Goal: Leave review/rating: Leave review/rating

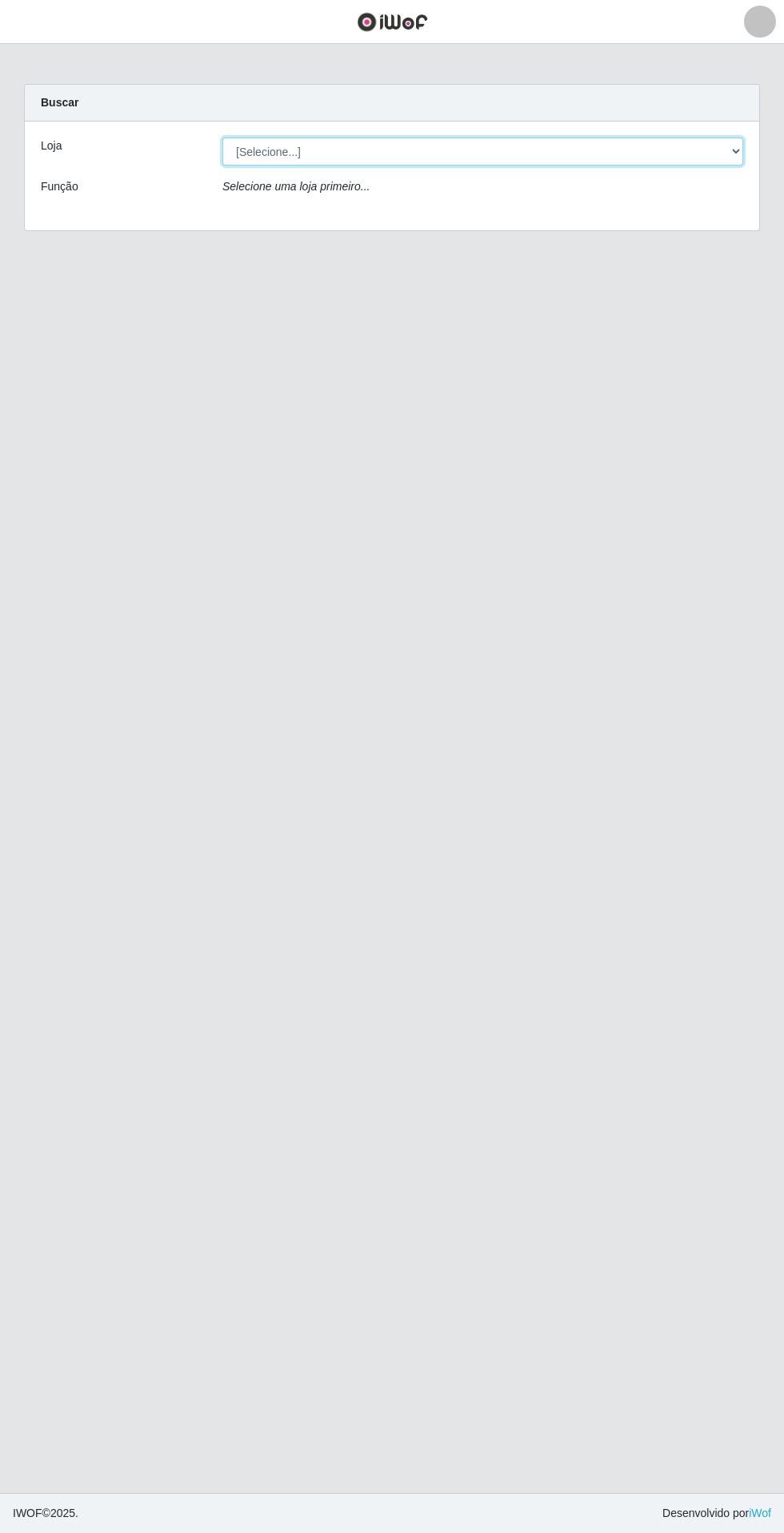
click at [558, 149] on select "[Selecione...] Extrabom - Loja 05 [GEOGRAPHIC_DATA]" at bounding box center [482, 151] width 521 height 28
select select "494"
click at [222, 138] on select "[Selecione...] Extrabom - Loja 05 [GEOGRAPHIC_DATA]" at bounding box center [482, 151] width 521 height 28
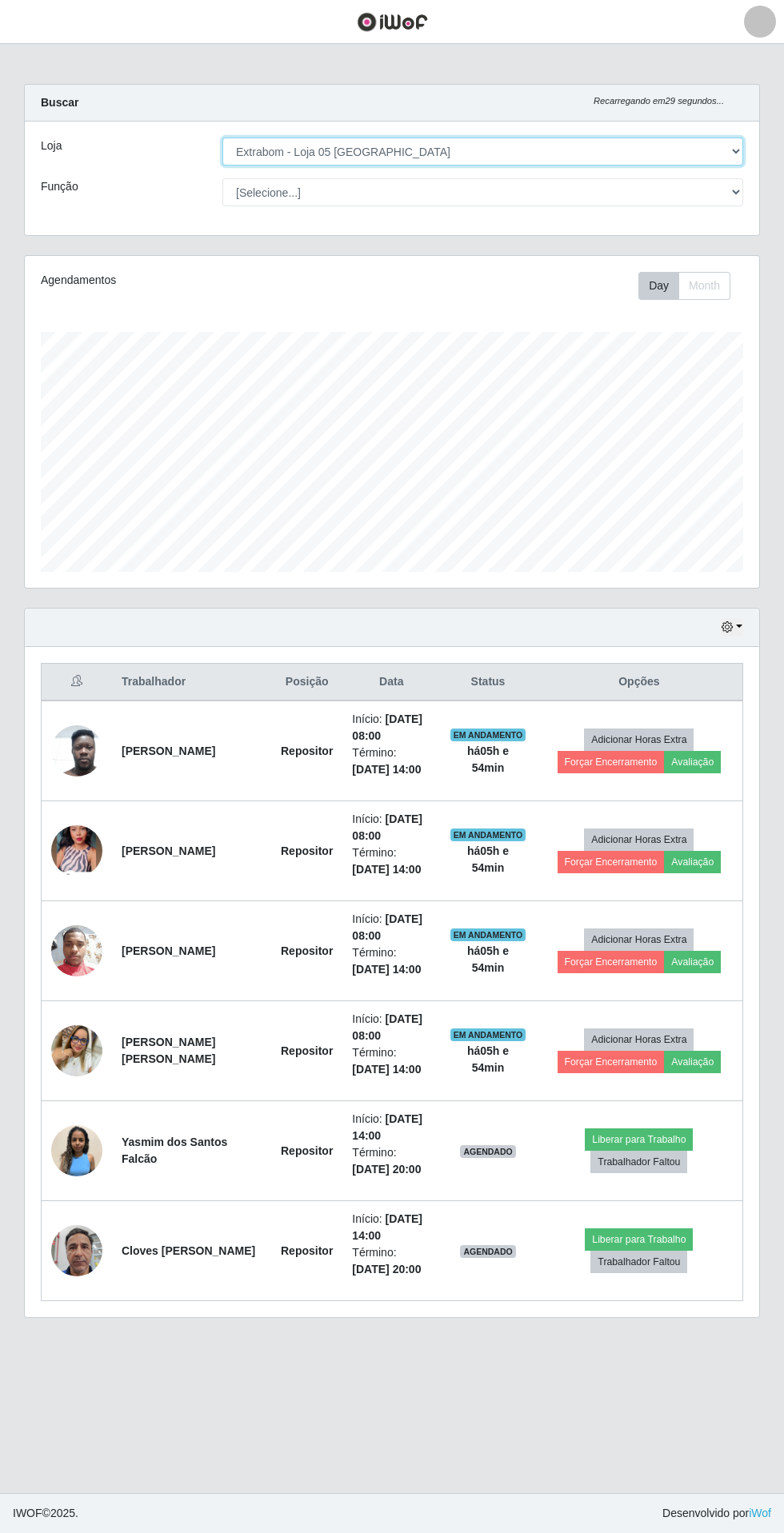
scroll to position [332, 734]
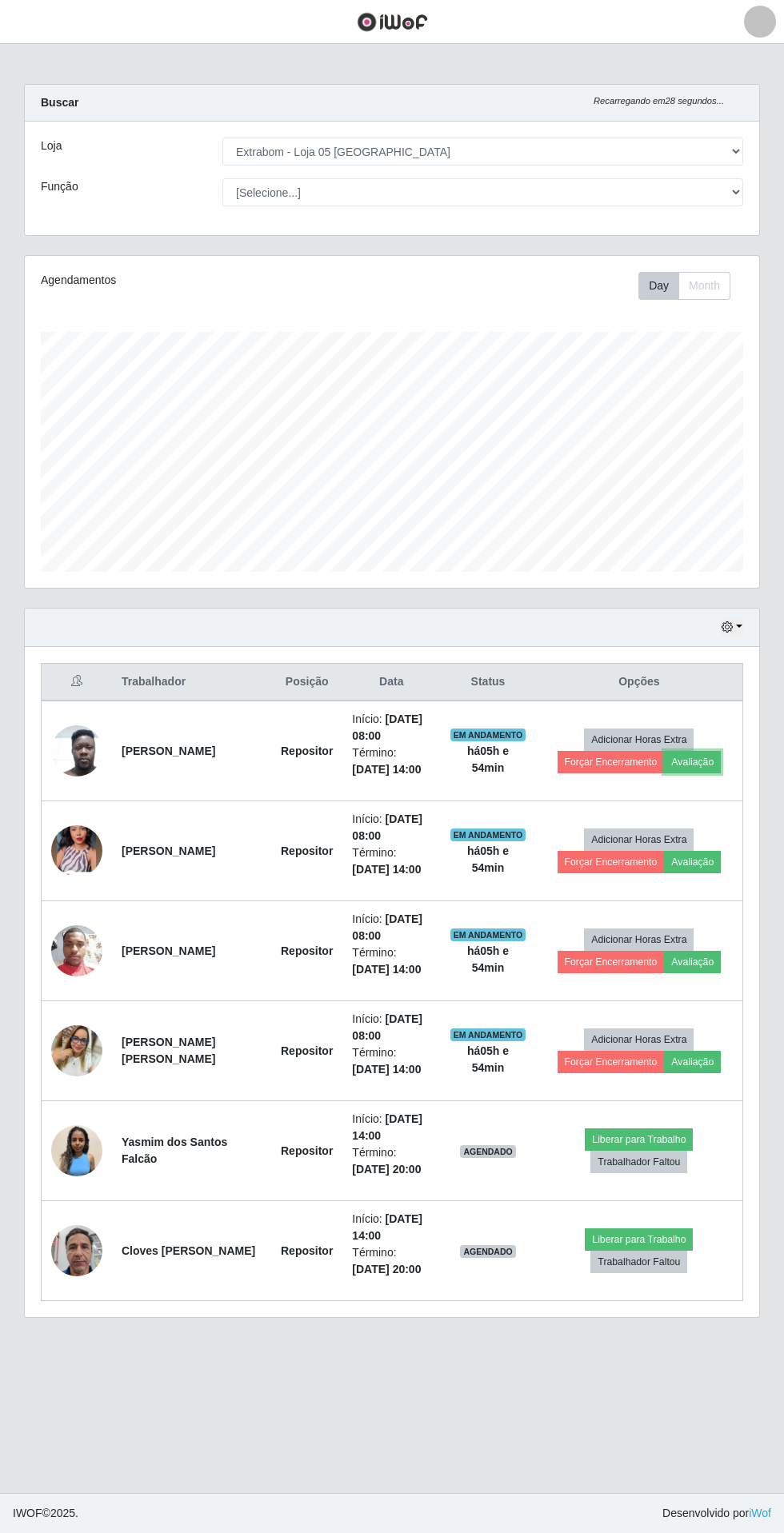
click at [680, 771] on button "Avaliação" at bounding box center [692, 762] width 57 height 23
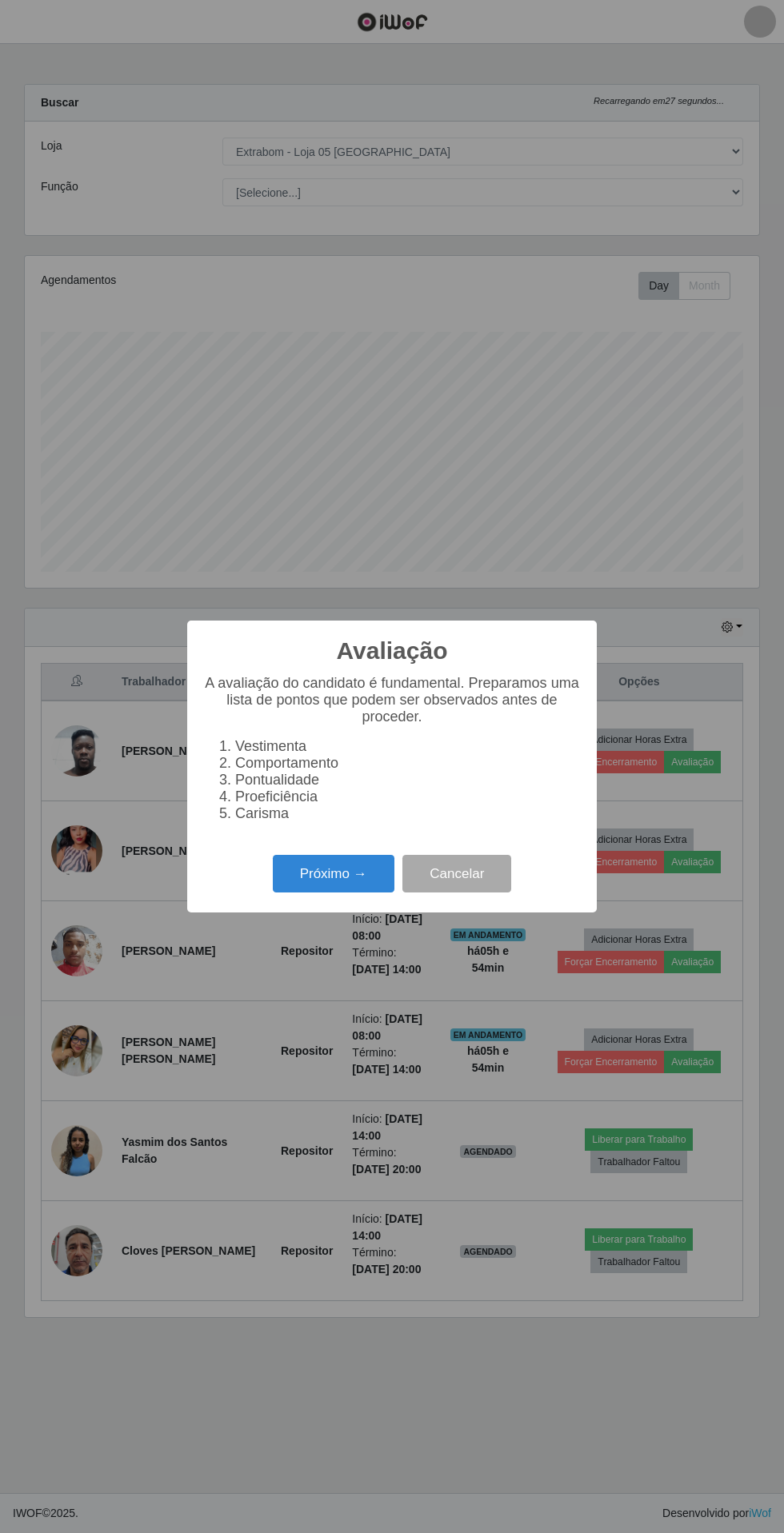
click at [344, 874] on button "Próximo →" at bounding box center [333, 874] width 122 height 38
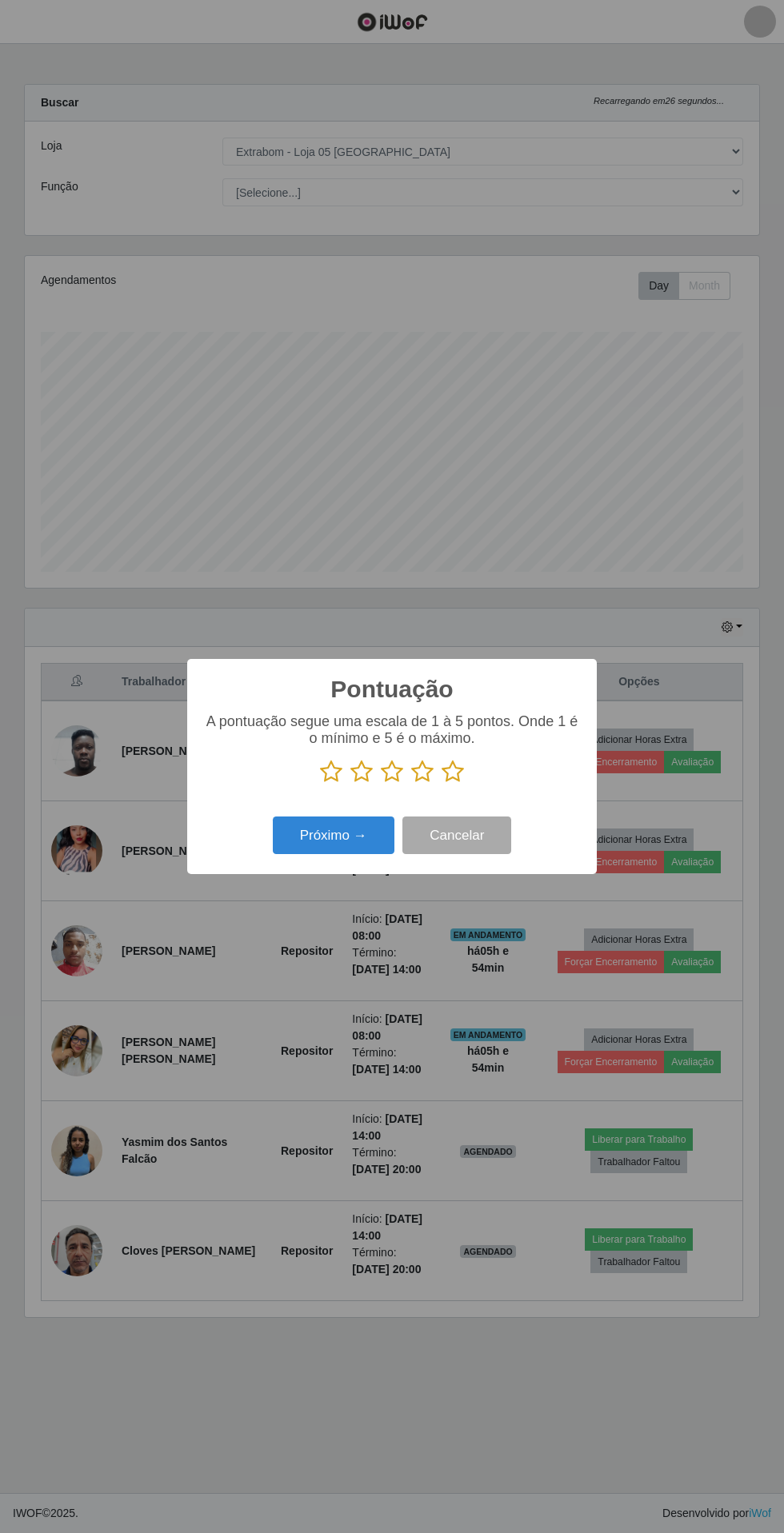
click at [458, 772] on icon at bounding box center [452, 772] width 23 height 24
click at [441, 784] on input "radio" at bounding box center [441, 784] width 0 height 0
click at [332, 835] on button "Próximo →" at bounding box center [333, 835] width 122 height 38
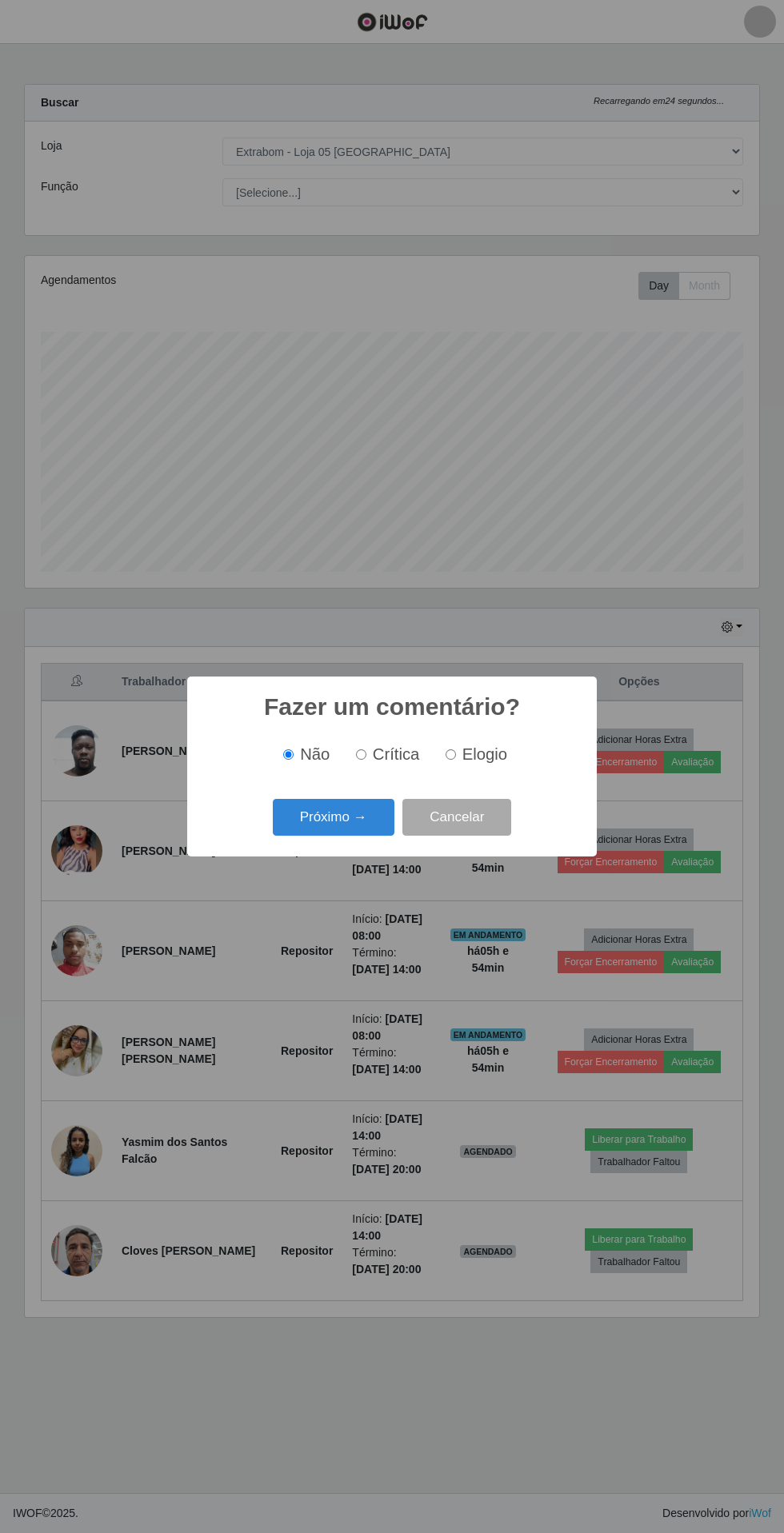
click at [329, 825] on button "Próximo →" at bounding box center [333, 817] width 122 height 38
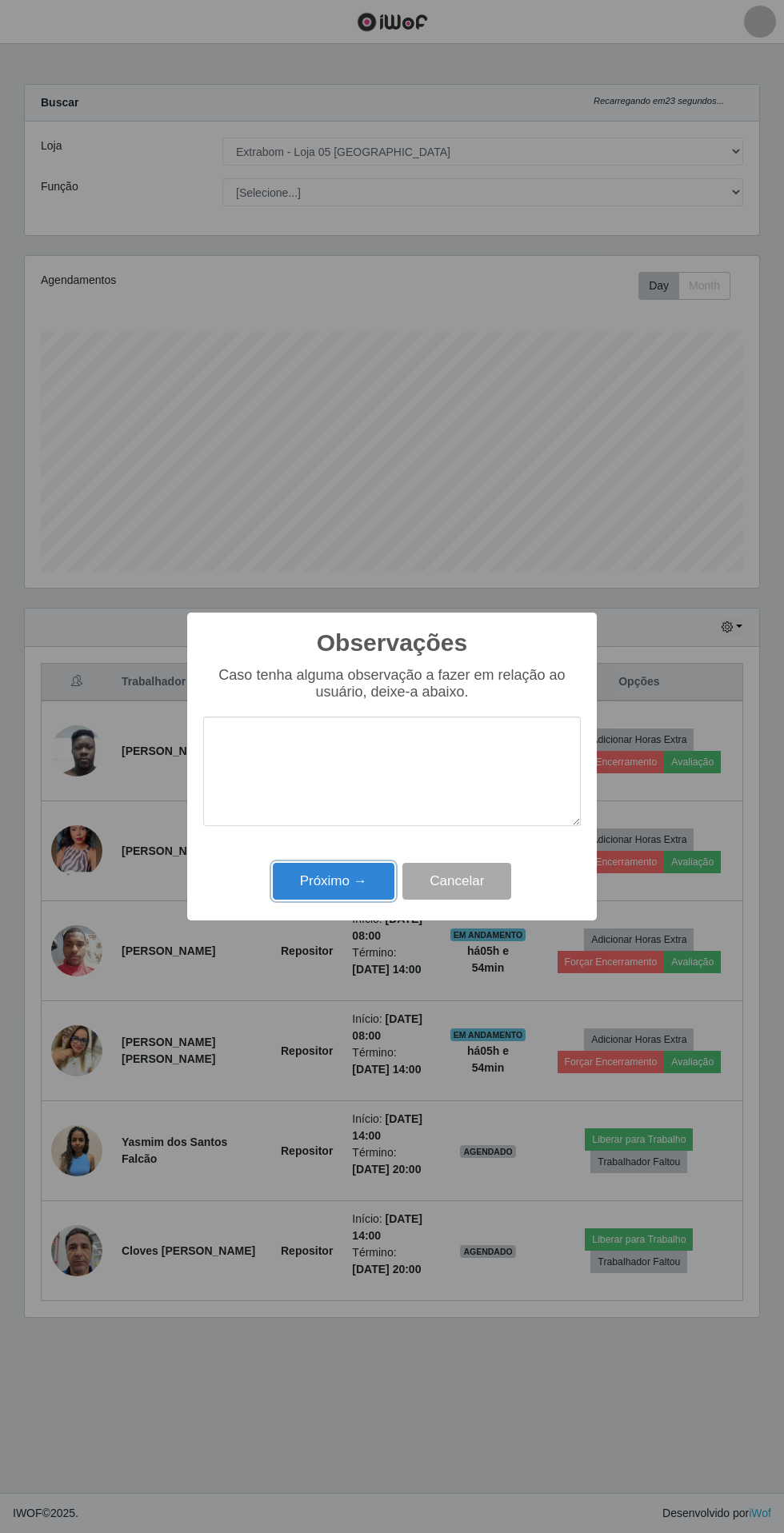
click at [358, 890] on button "Próximo →" at bounding box center [333, 882] width 122 height 38
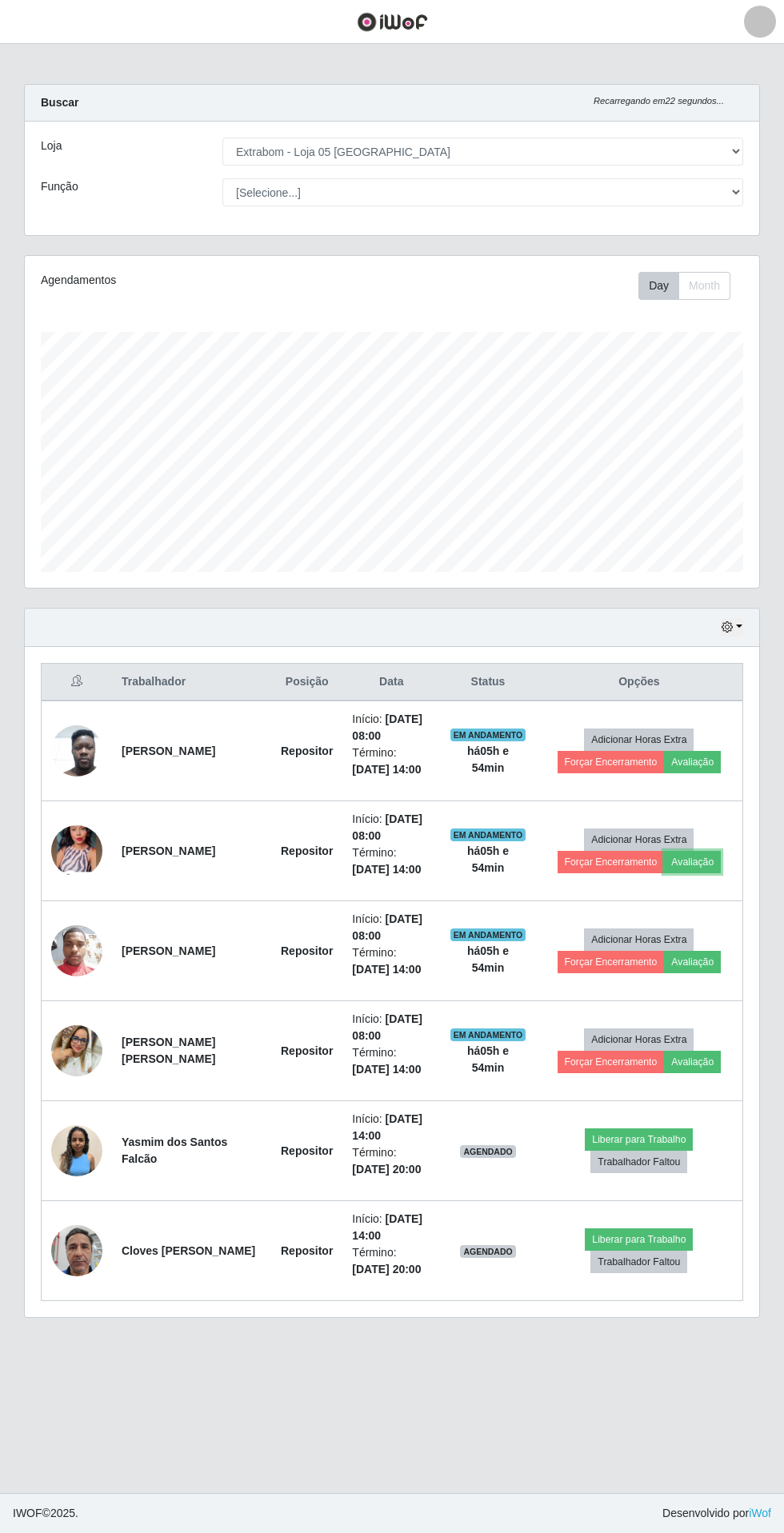
click at [708, 870] on button "Avaliação" at bounding box center [692, 862] width 57 height 23
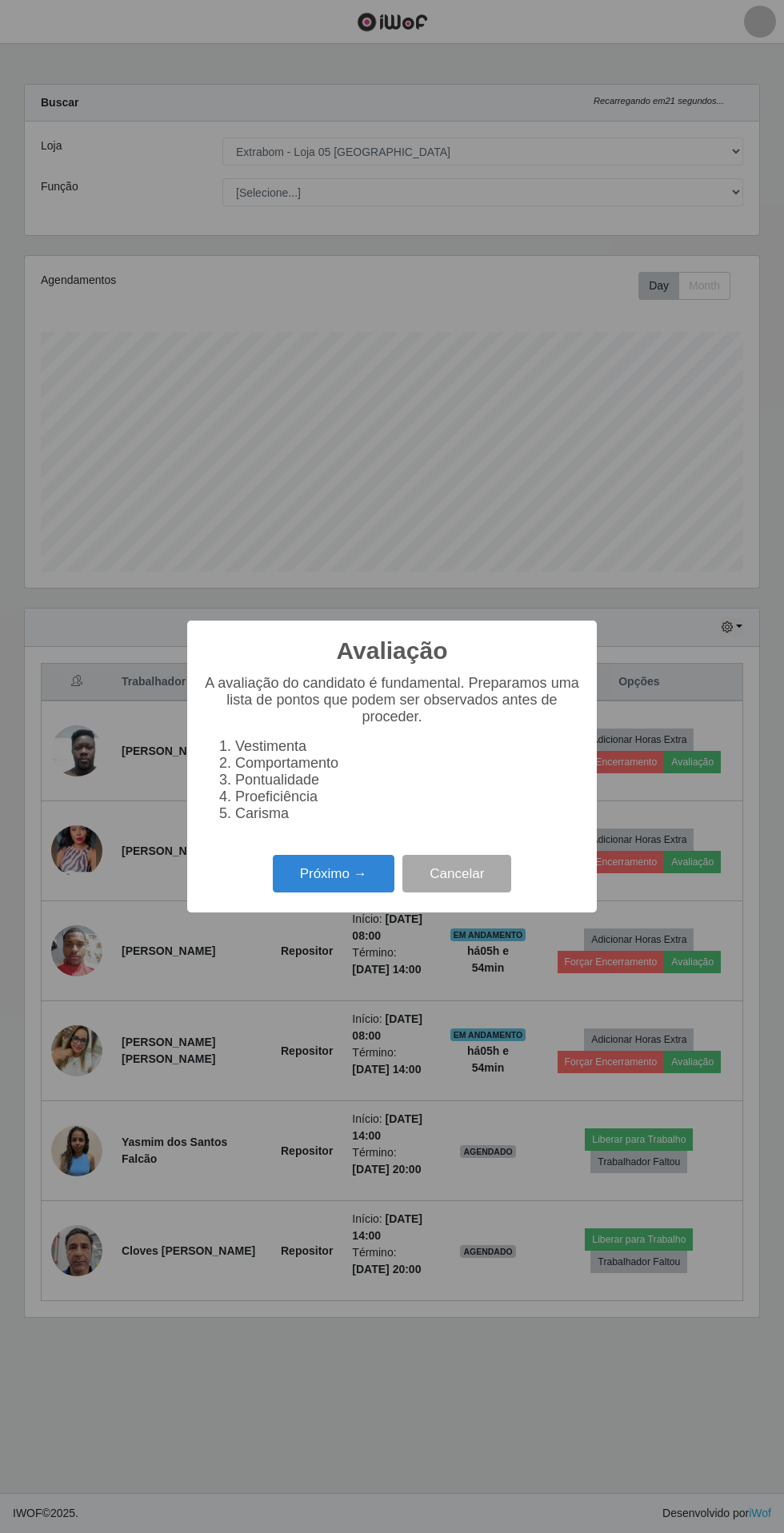
click at [338, 874] on button "Próximo →" at bounding box center [333, 874] width 122 height 38
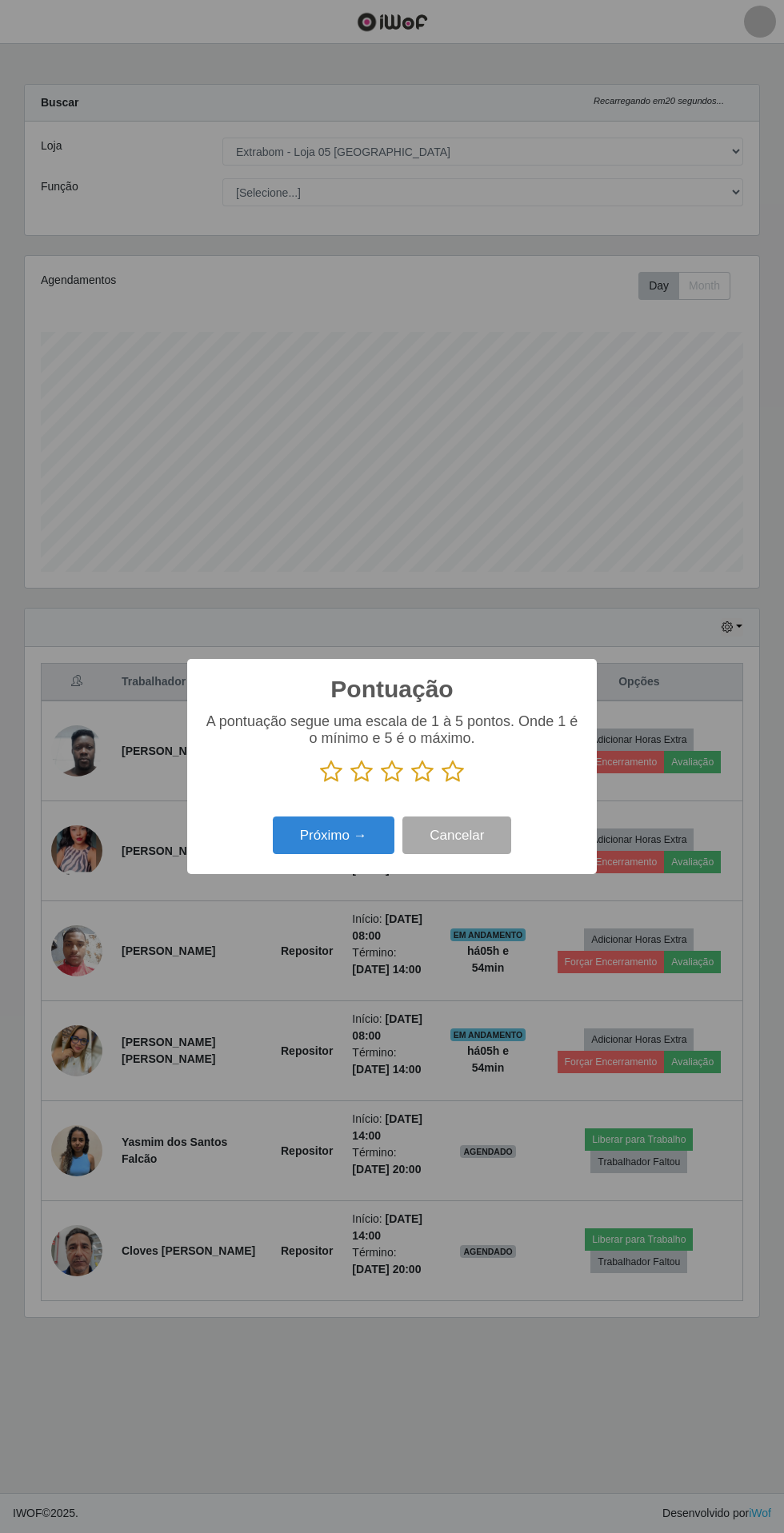
click at [457, 776] on icon at bounding box center [452, 772] width 23 height 24
click at [441, 784] on input "radio" at bounding box center [441, 784] width 0 height 0
click at [360, 839] on button "Próximo →" at bounding box center [333, 835] width 122 height 38
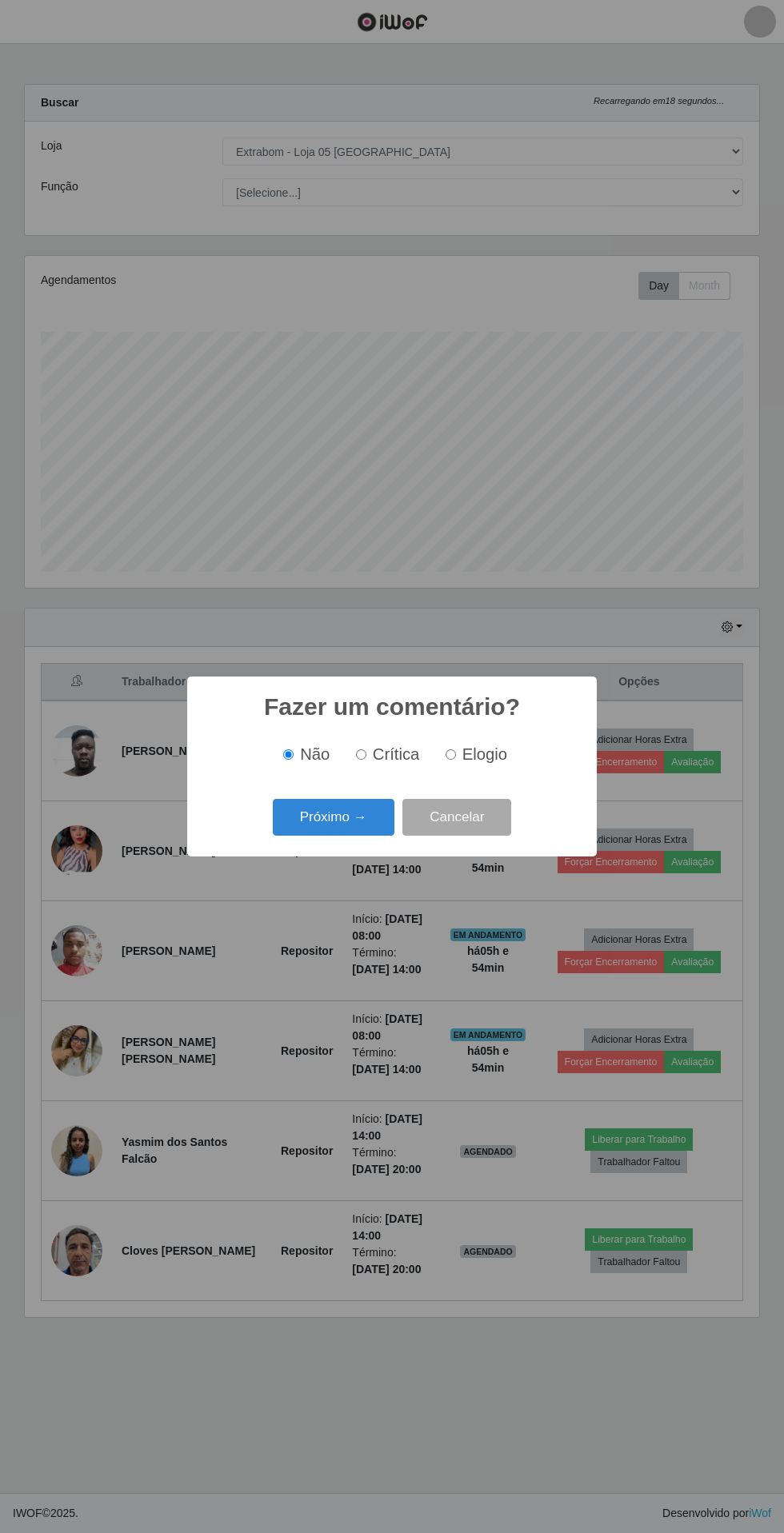
click at [353, 826] on button "Próximo →" at bounding box center [333, 817] width 122 height 38
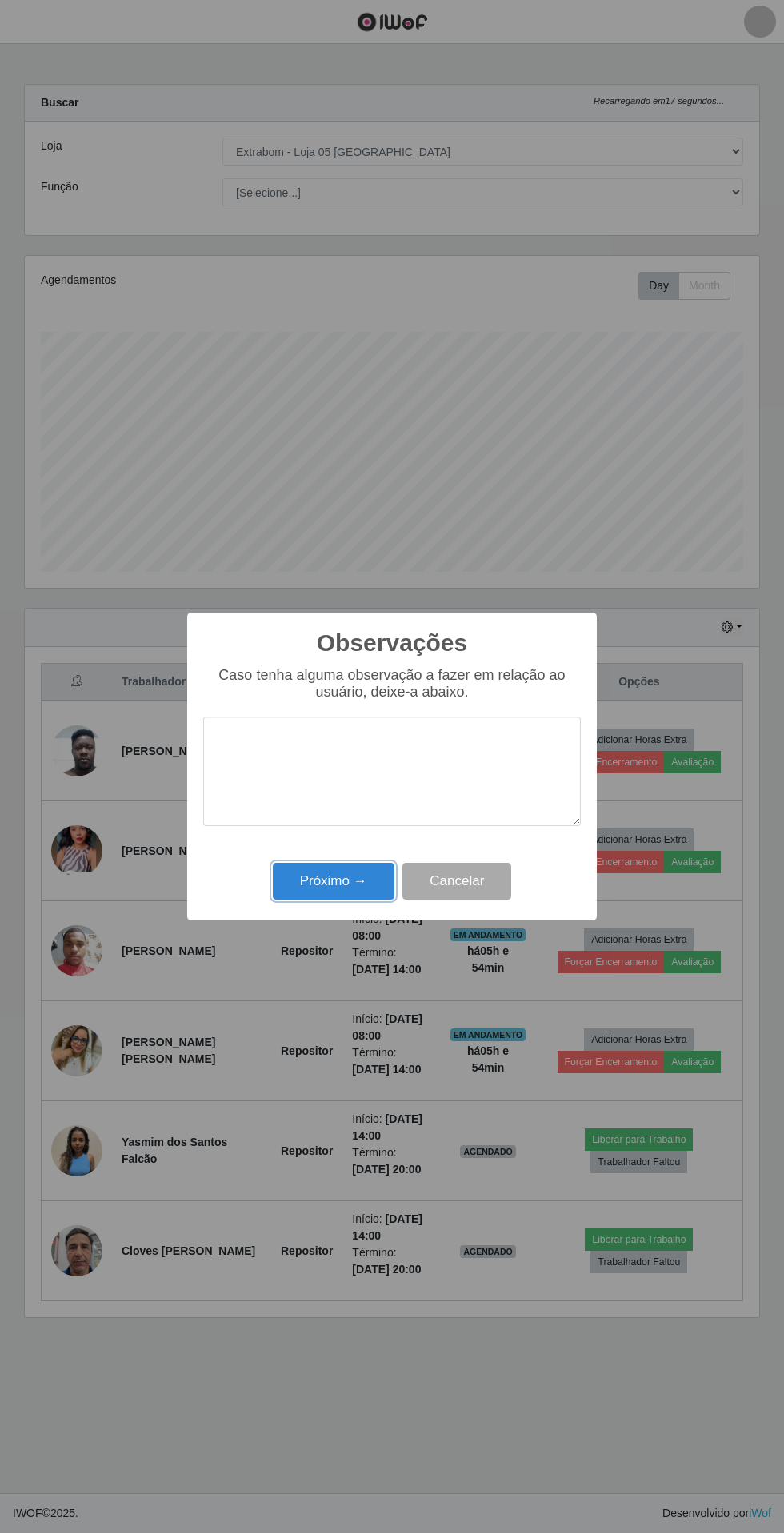
click at [356, 890] on button "Próximo →" at bounding box center [333, 882] width 122 height 38
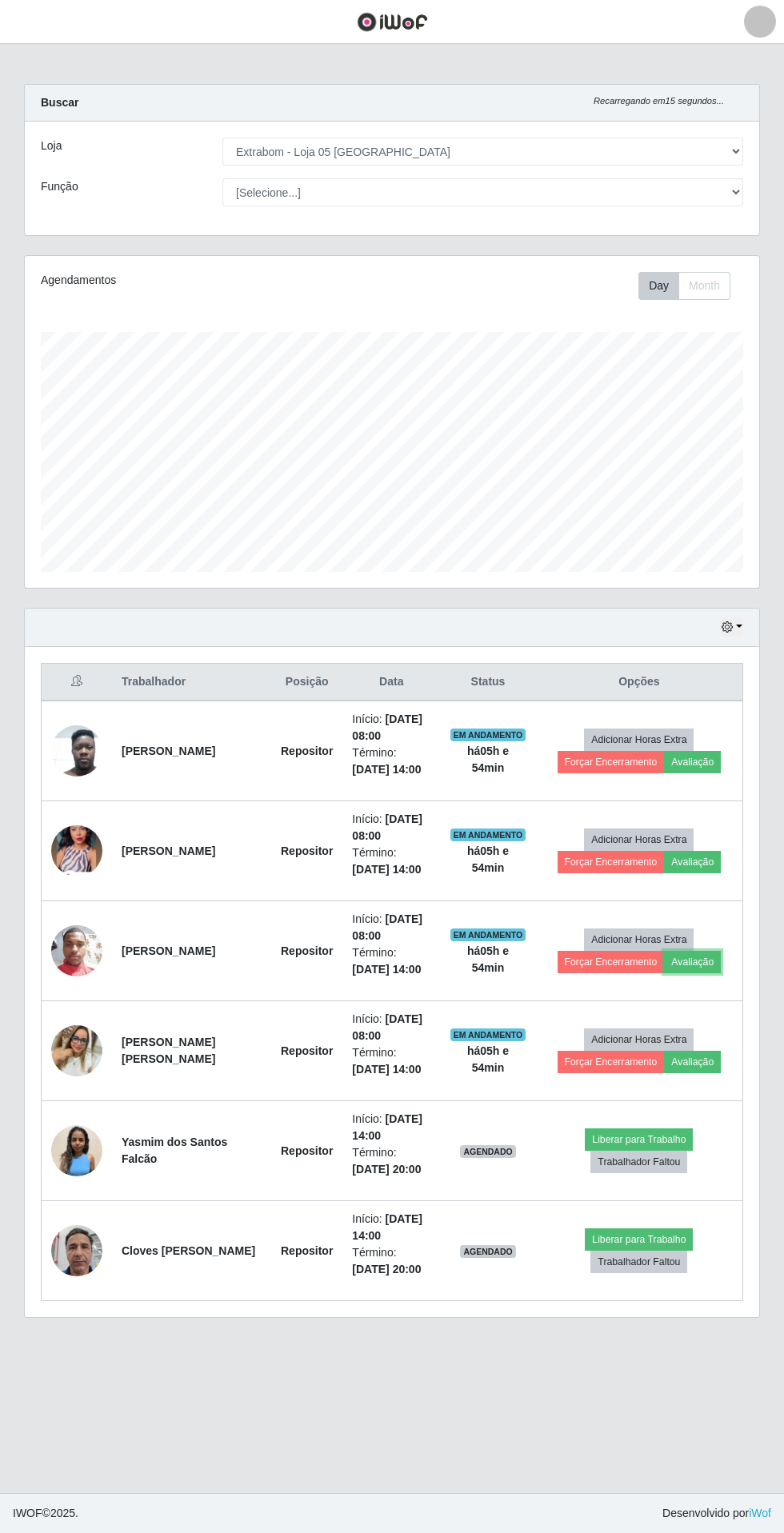
click at [701, 959] on button "Avaliação" at bounding box center [692, 962] width 57 height 23
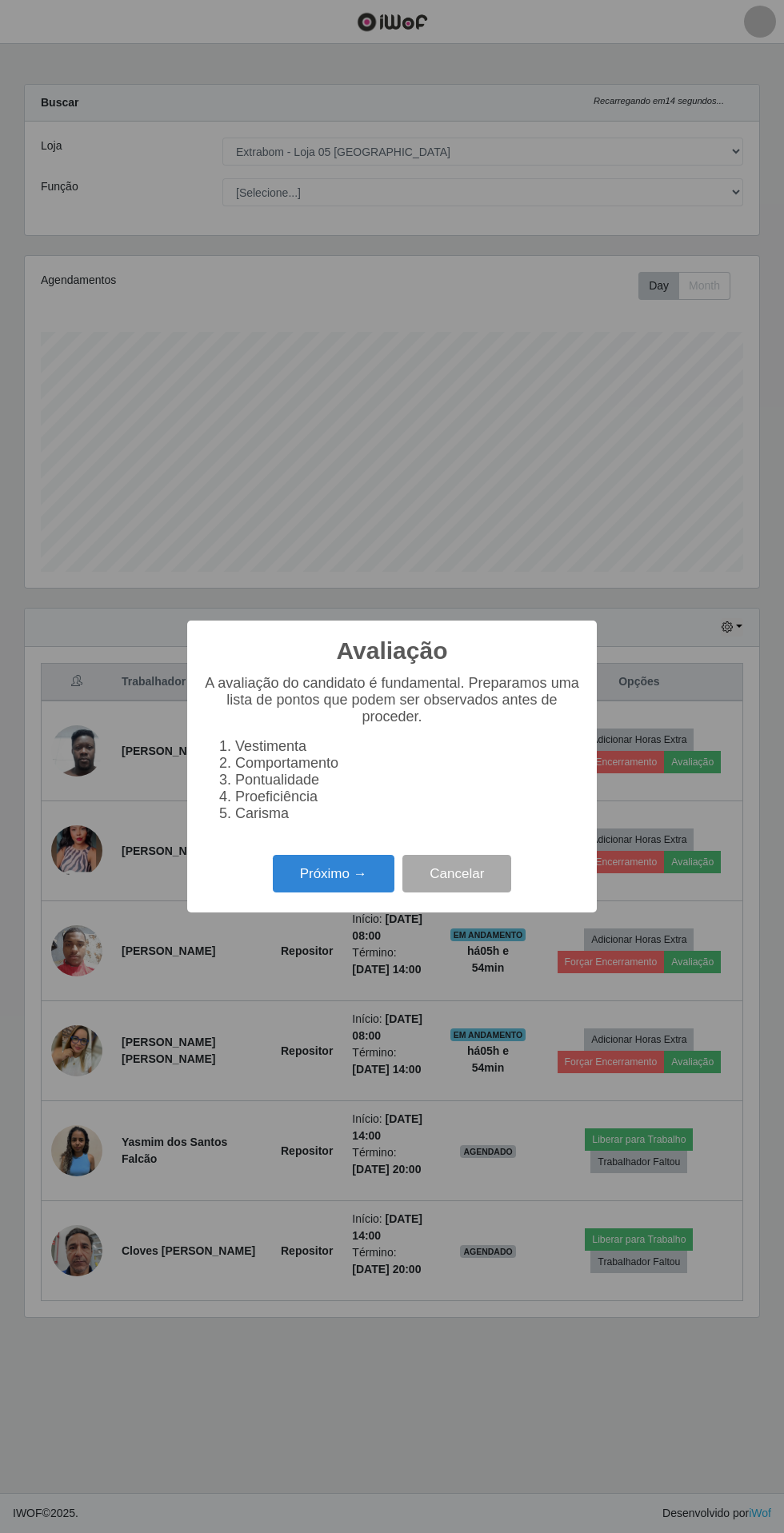
click at [357, 884] on button "Próximo →" at bounding box center [333, 874] width 122 height 38
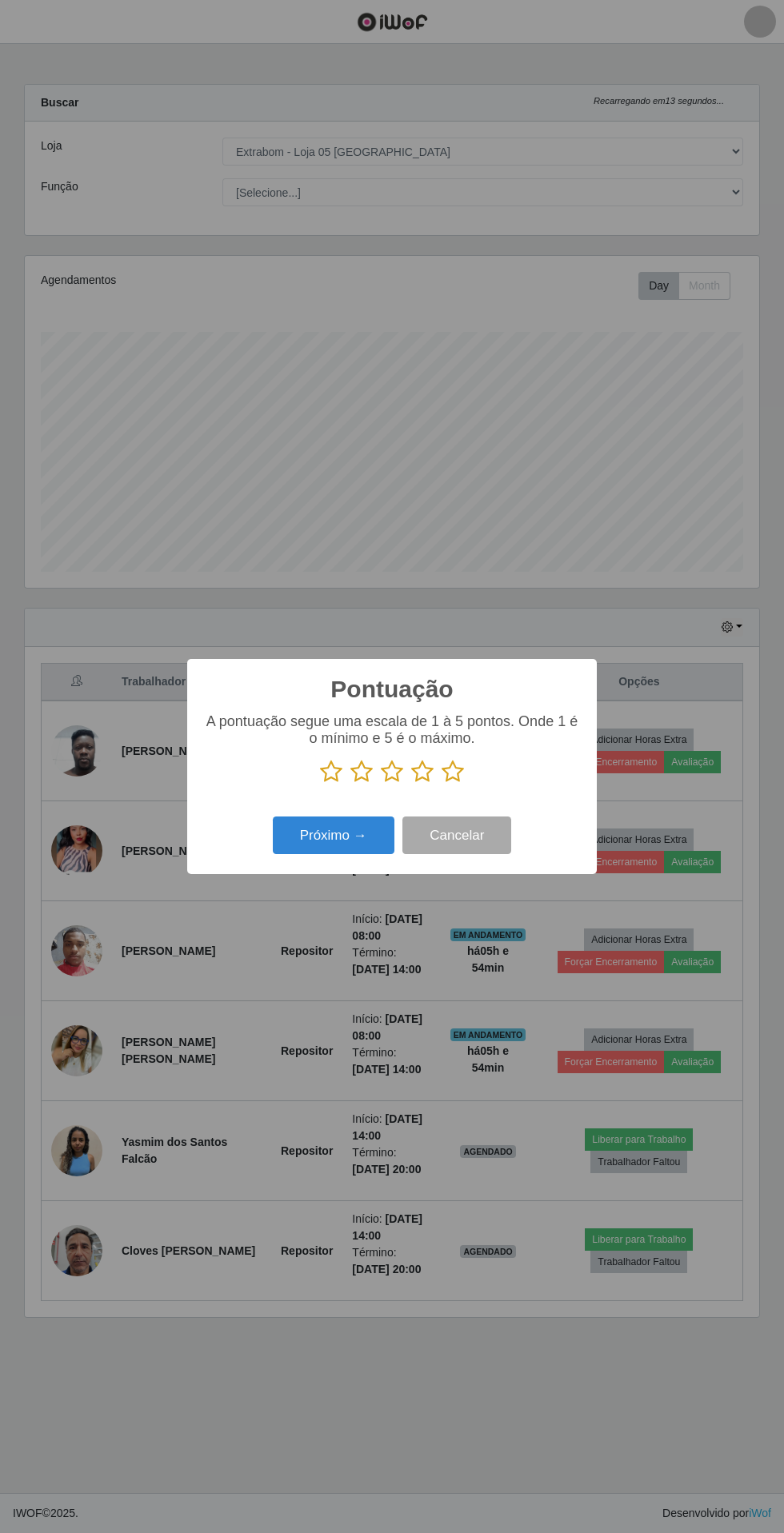
click at [459, 772] on icon at bounding box center [452, 772] width 23 height 24
click at [441, 784] on input "radio" at bounding box center [441, 784] width 0 height 0
click at [348, 841] on button "Próximo →" at bounding box center [333, 835] width 122 height 38
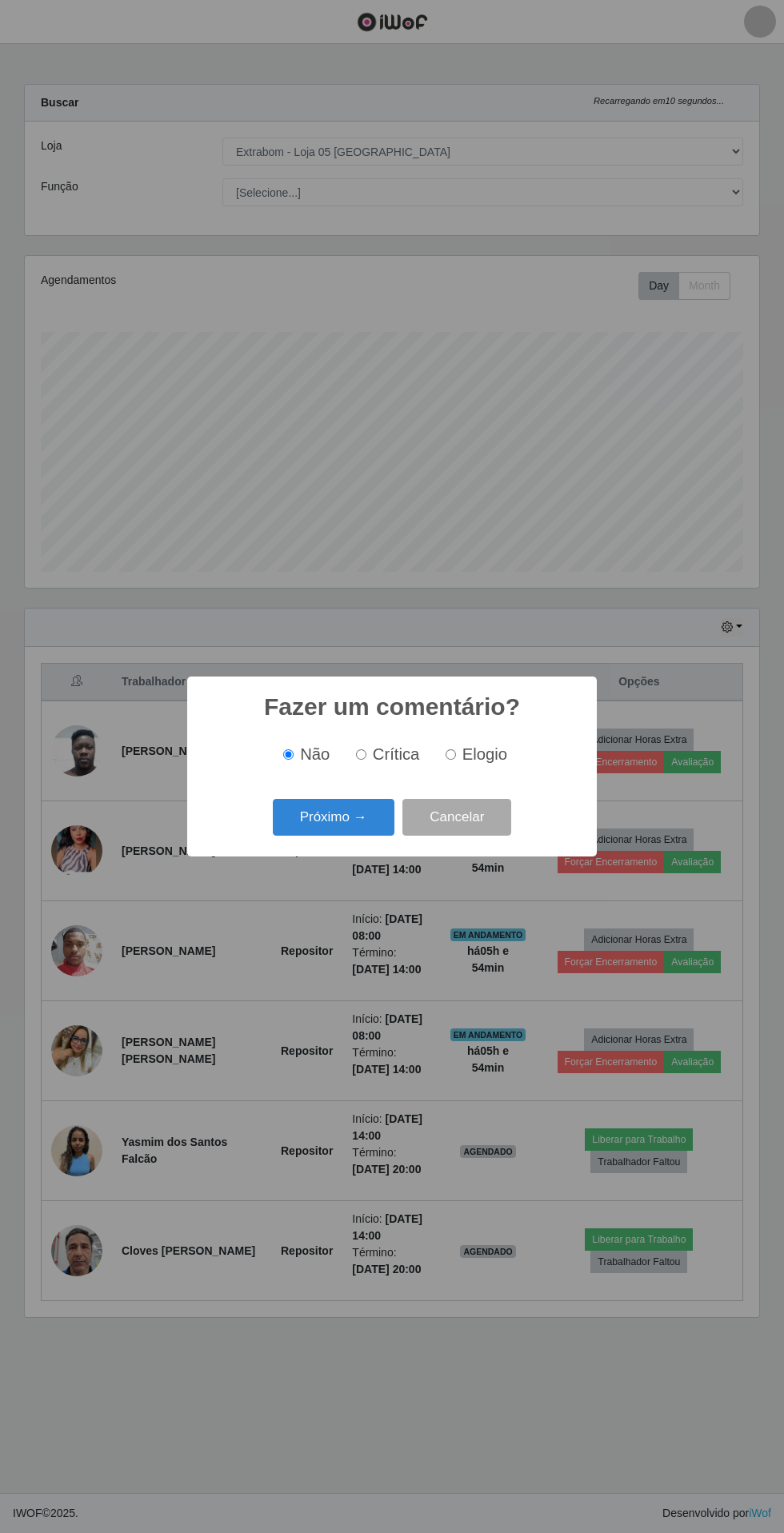
click at [332, 817] on button "Próximo →" at bounding box center [333, 817] width 122 height 38
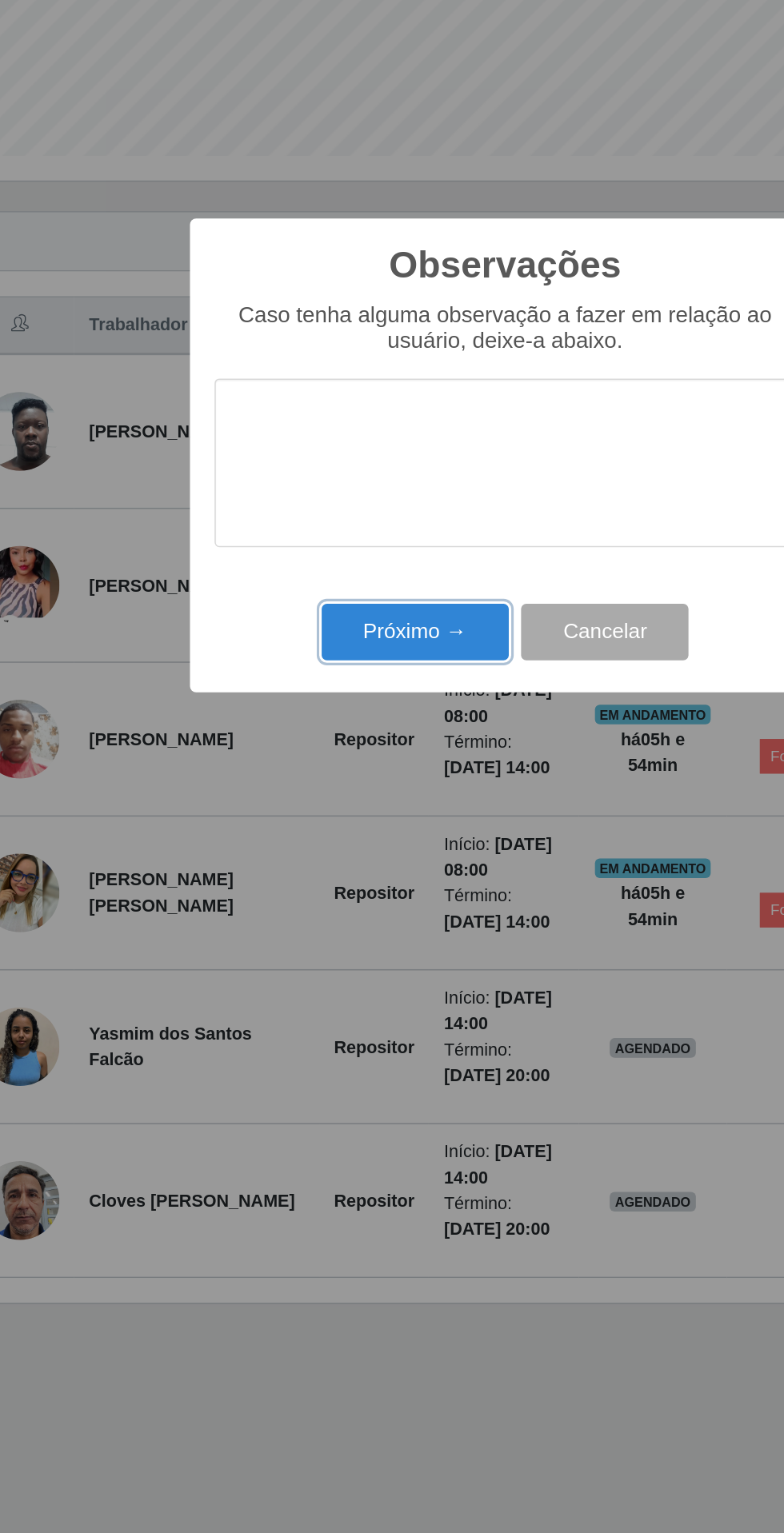
click at [338, 865] on button "Próximo →" at bounding box center [333, 882] width 122 height 38
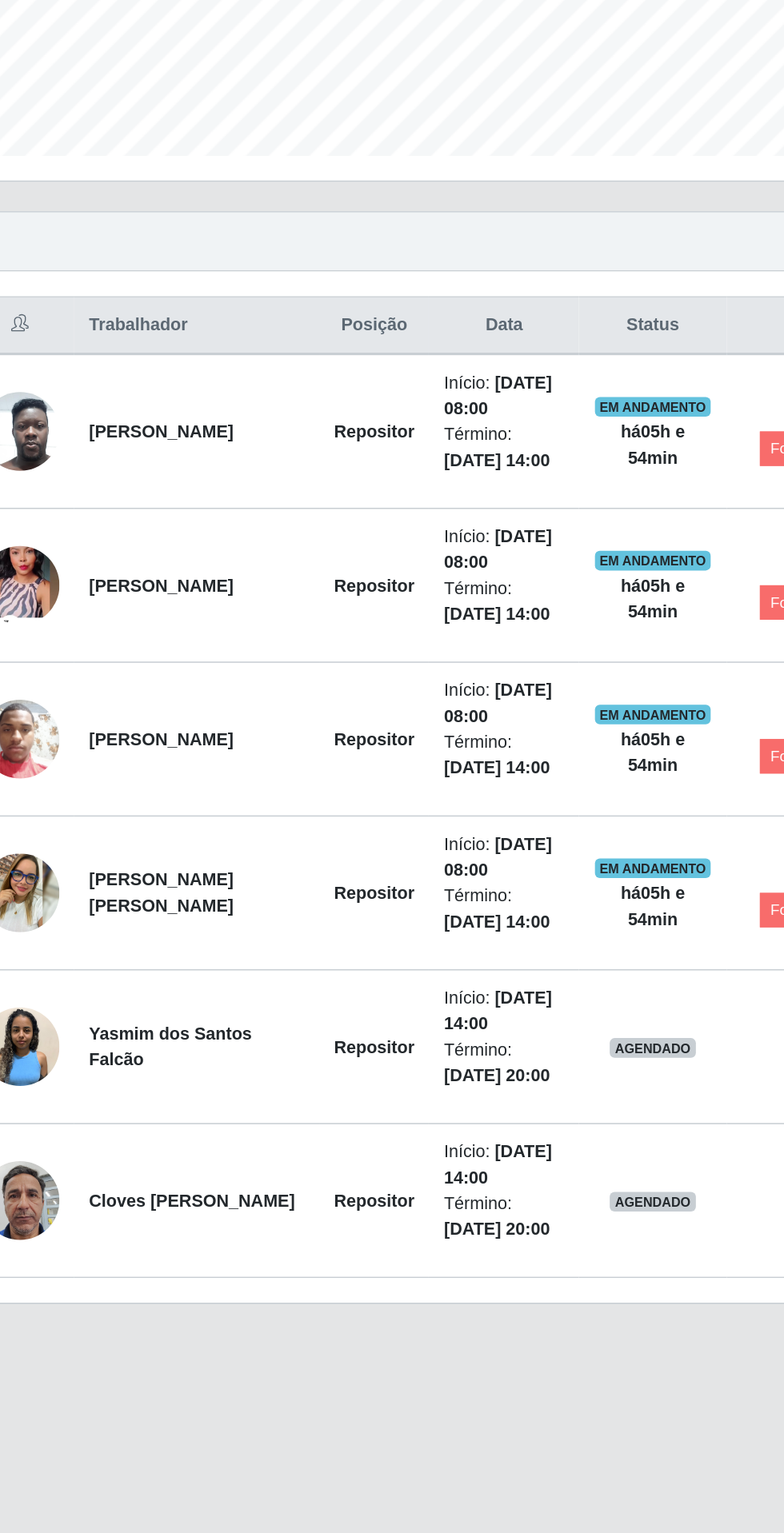
scroll to position [0, 0]
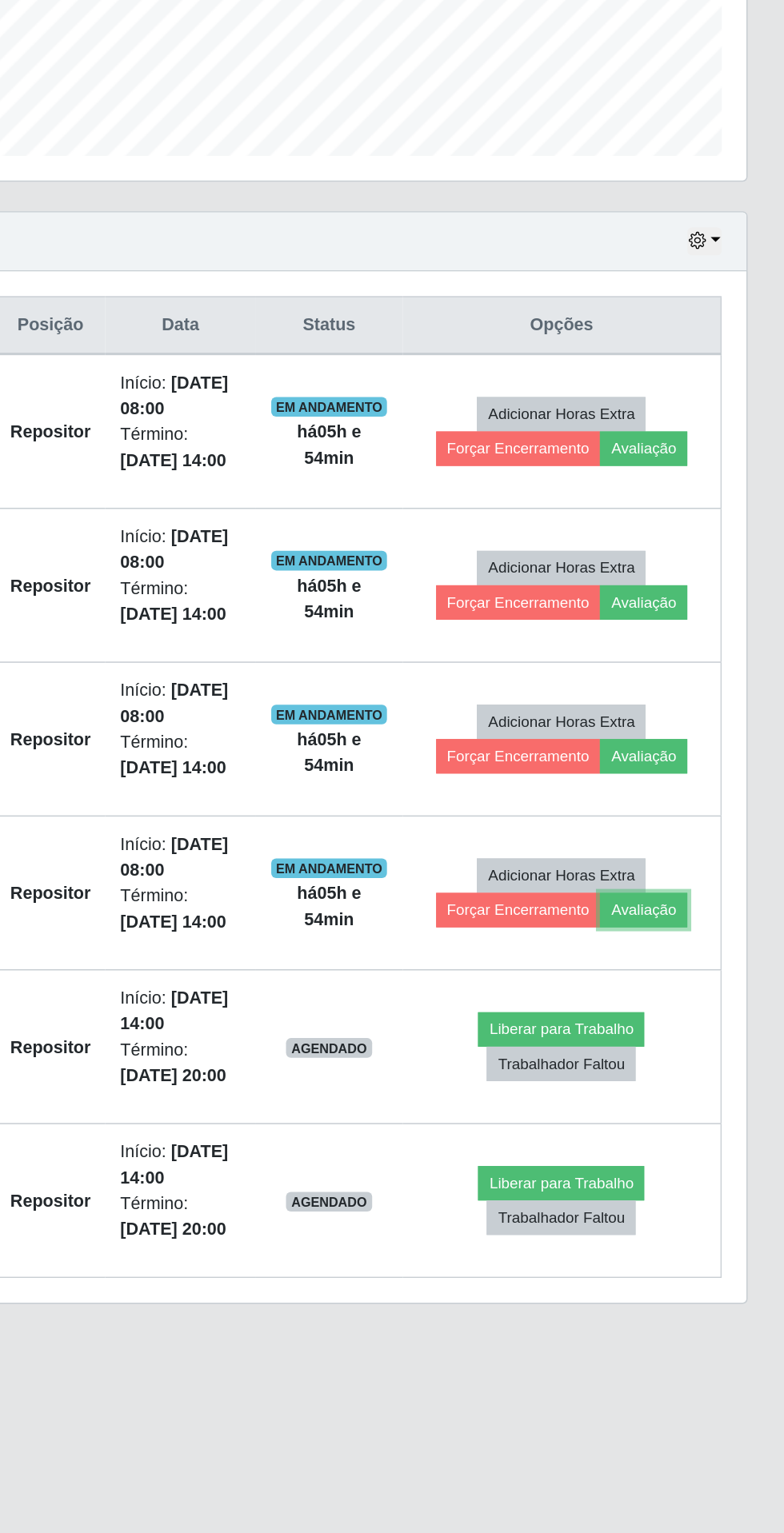
click at [703, 1062] on button "Avaliação" at bounding box center [692, 1062] width 57 height 23
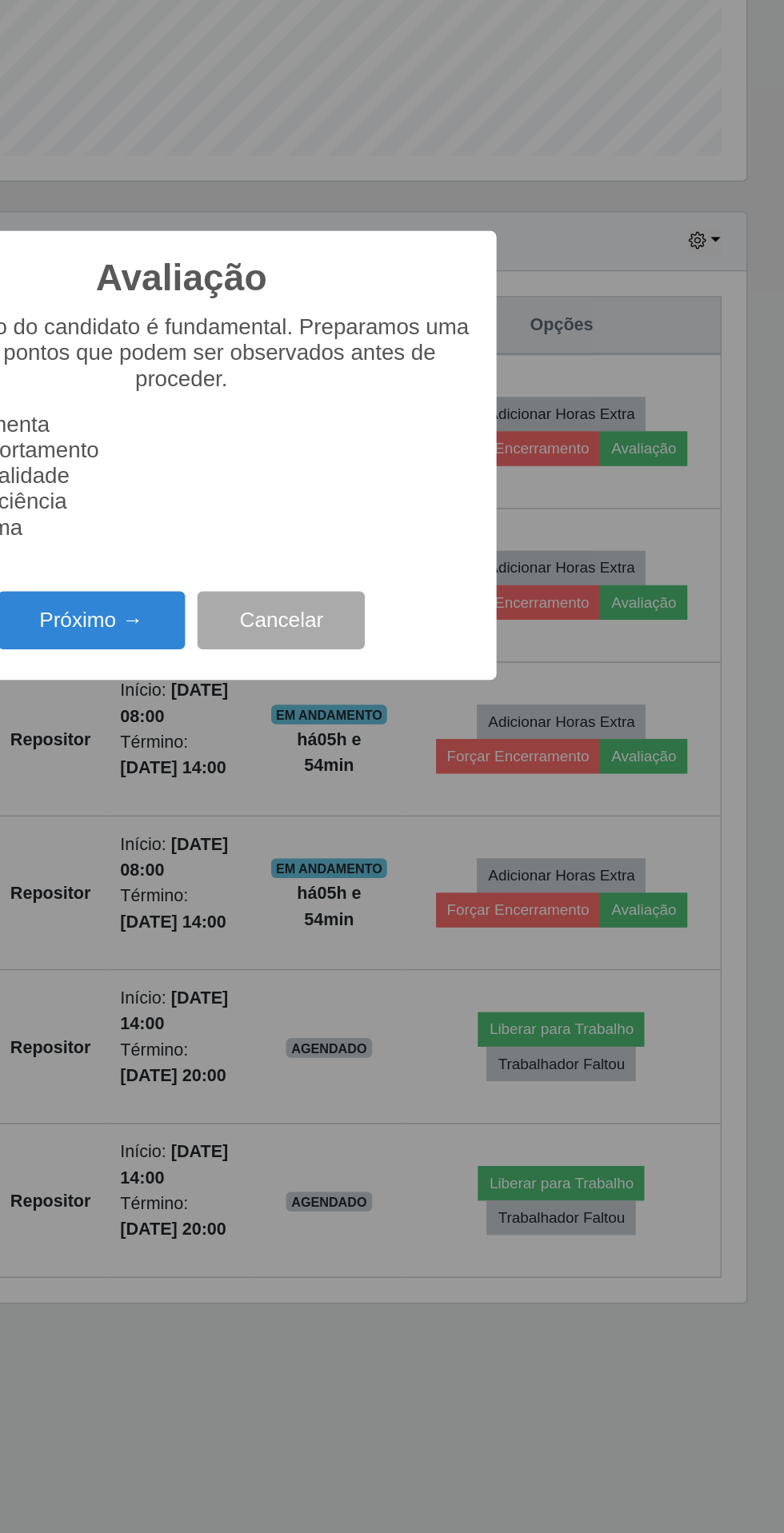
click at [377, 873] on button "Próximo →" at bounding box center [333, 874] width 122 height 38
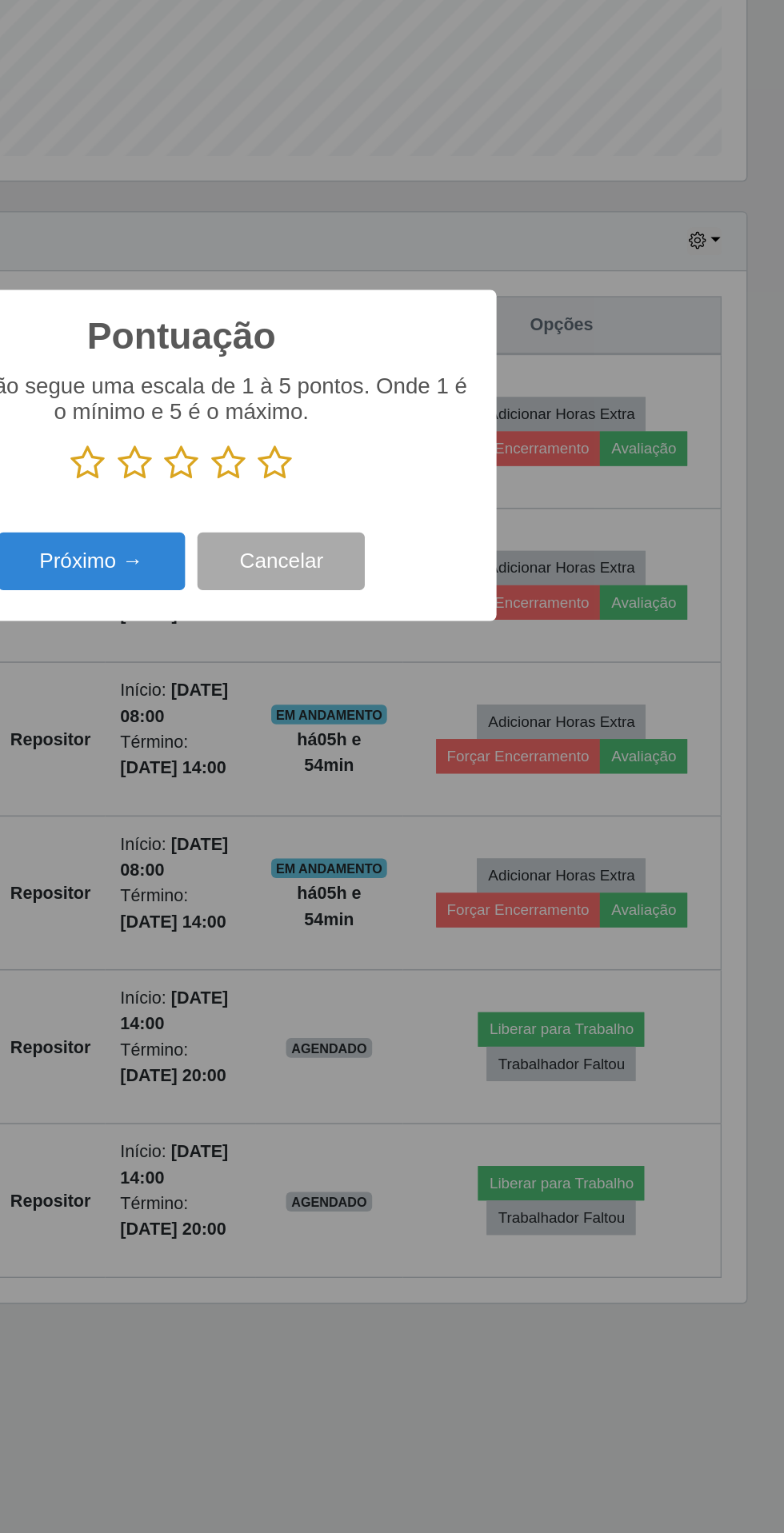
click at [454, 772] on icon at bounding box center [452, 772] width 23 height 24
click at [441, 784] on input "radio" at bounding box center [441, 784] width 0 height 0
click at [369, 833] on button "Próximo →" at bounding box center [333, 835] width 122 height 38
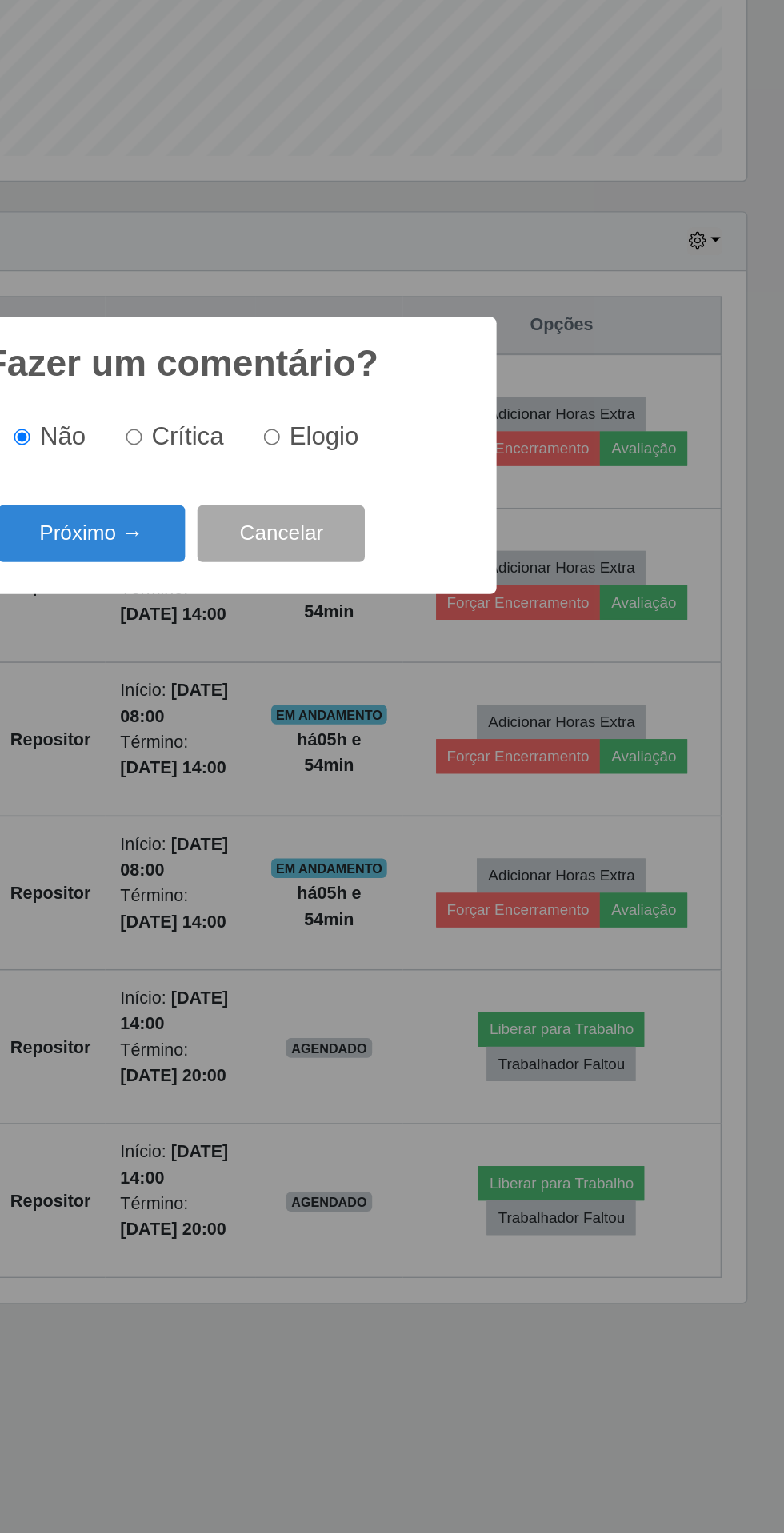
click at [351, 828] on button "Próximo →" at bounding box center [333, 817] width 122 height 38
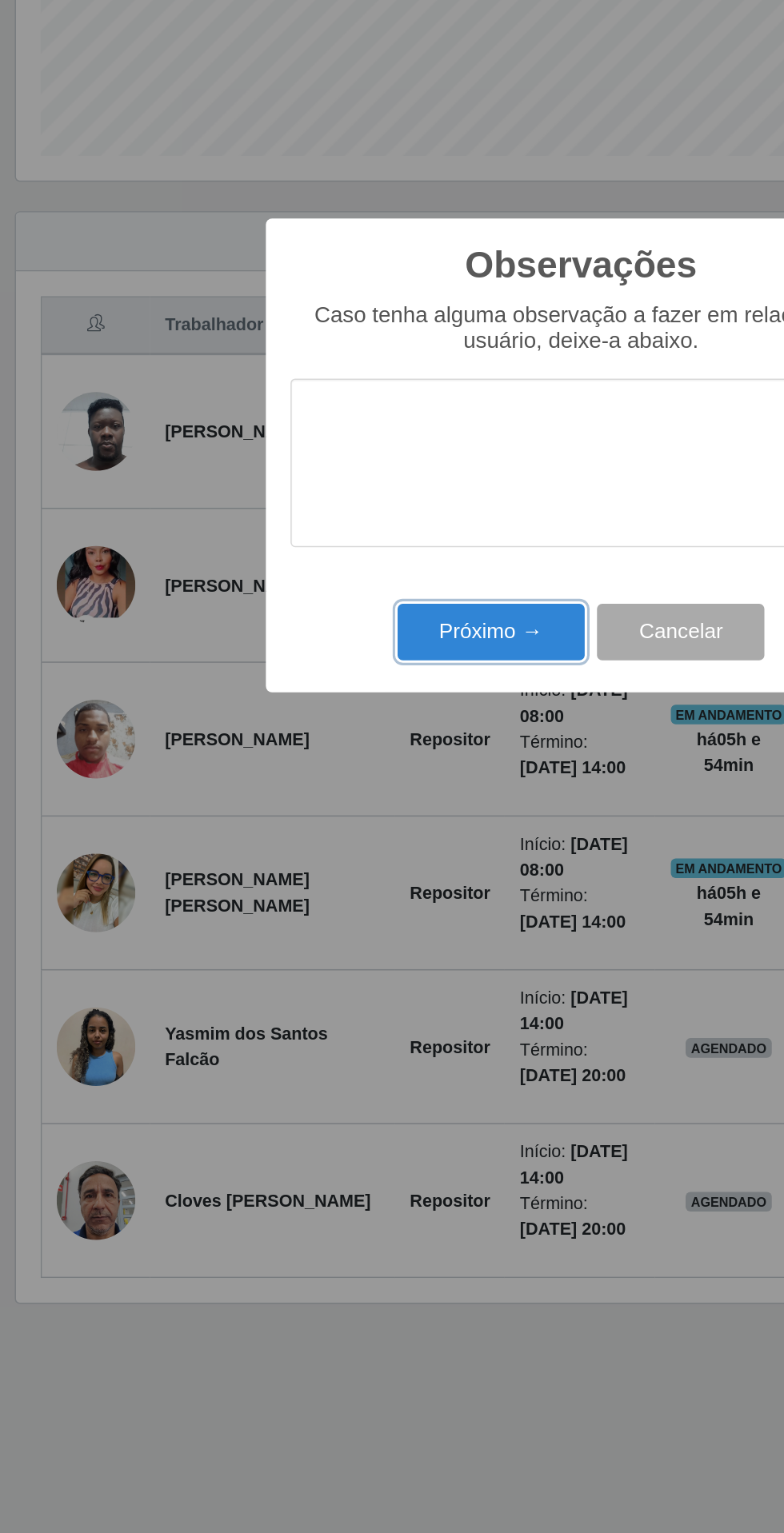
click at [342, 878] on button "Próximo →" at bounding box center [333, 882] width 122 height 38
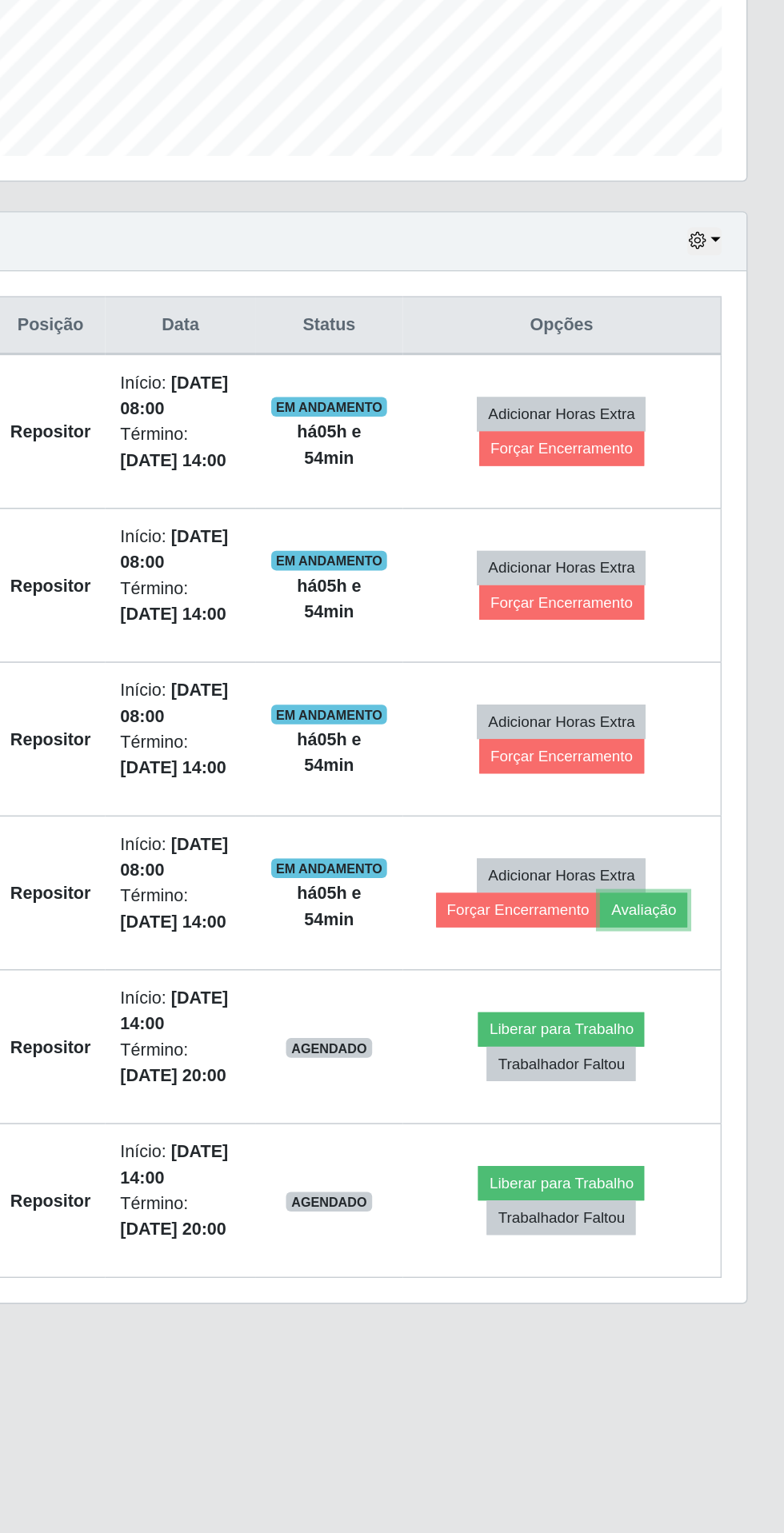
click at [697, 1056] on button "Avaliação" at bounding box center [692, 1062] width 57 height 23
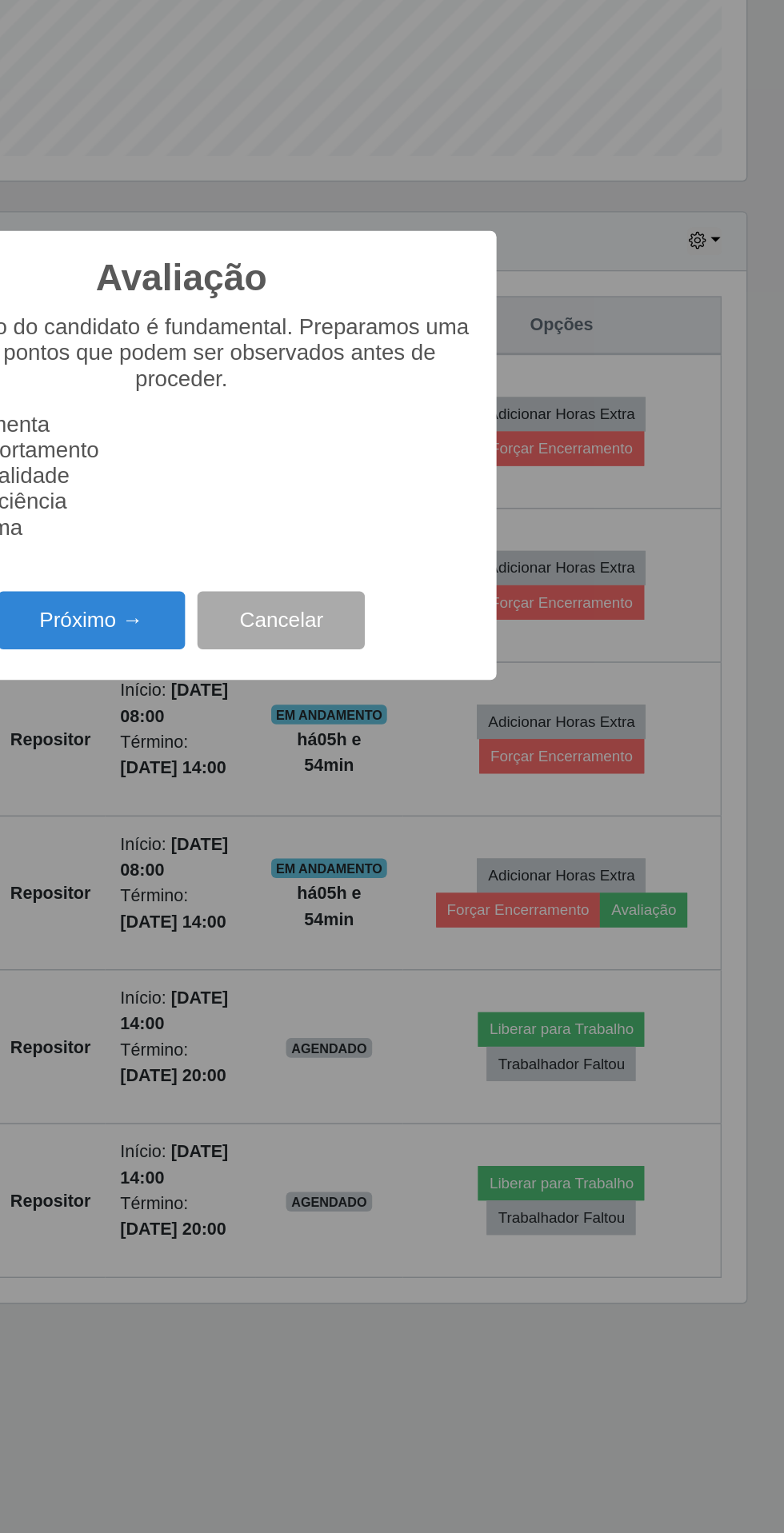
click at [367, 867] on button "Próximo →" at bounding box center [333, 874] width 122 height 38
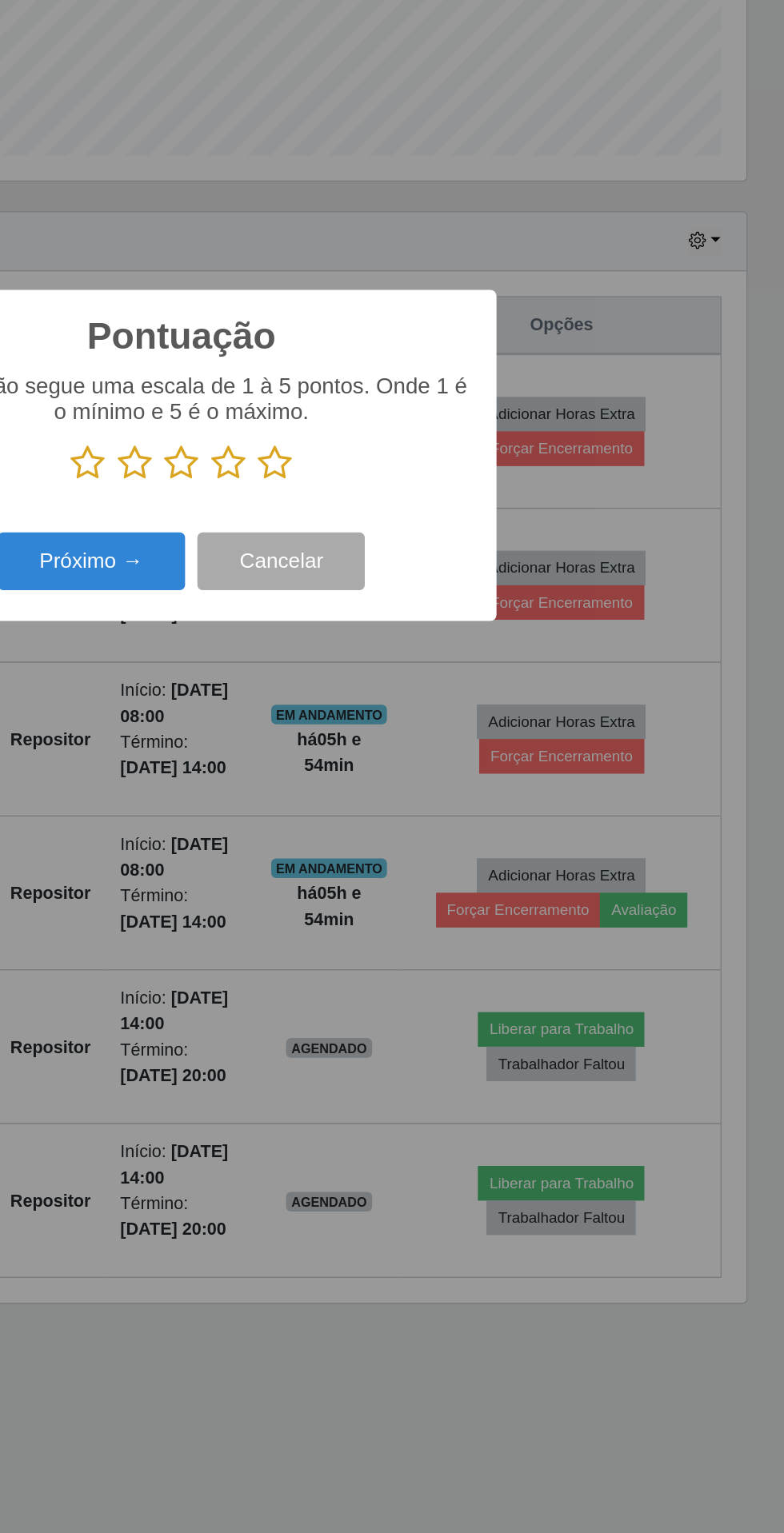
click at [450, 764] on icon at bounding box center [452, 772] width 23 height 24
click at [441, 784] on input "radio" at bounding box center [441, 784] width 0 height 0
click at [369, 831] on button "Próximo →" at bounding box center [333, 835] width 122 height 38
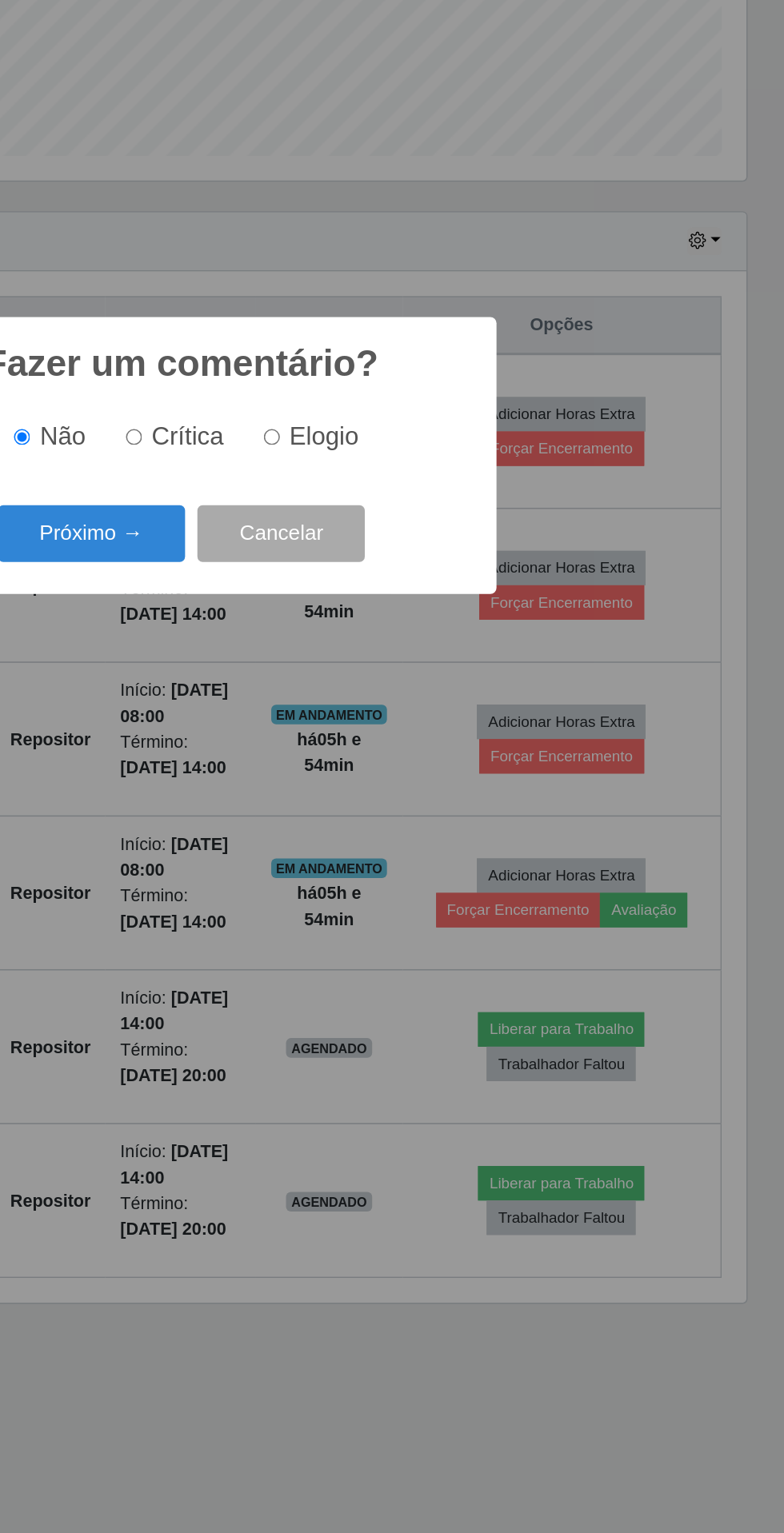
click at [361, 830] on button "Próximo →" at bounding box center [333, 817] width 122 height 38
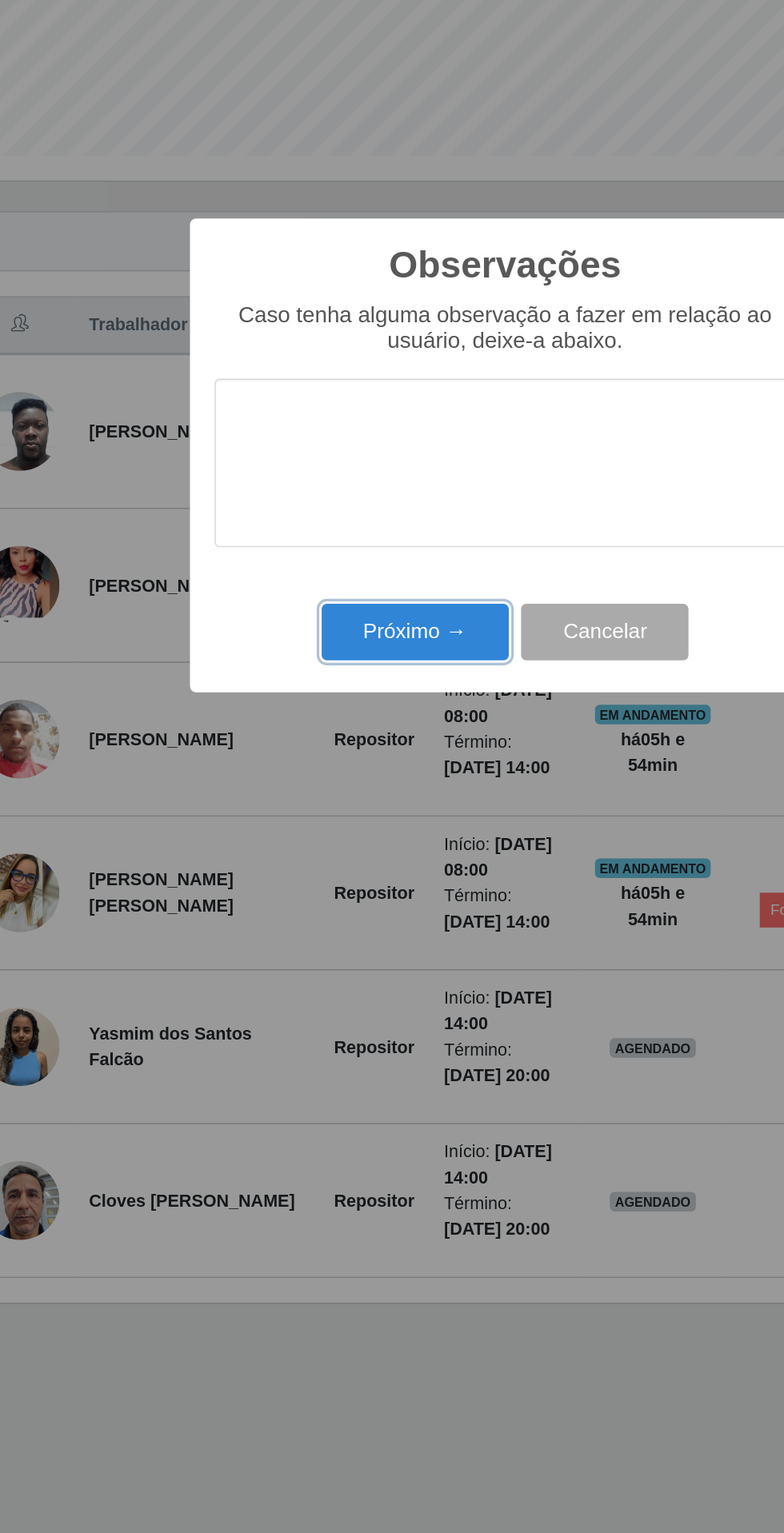
click at [353, 872] on button "Próximo →" at bounding box center [333, 882] width 122 height 38
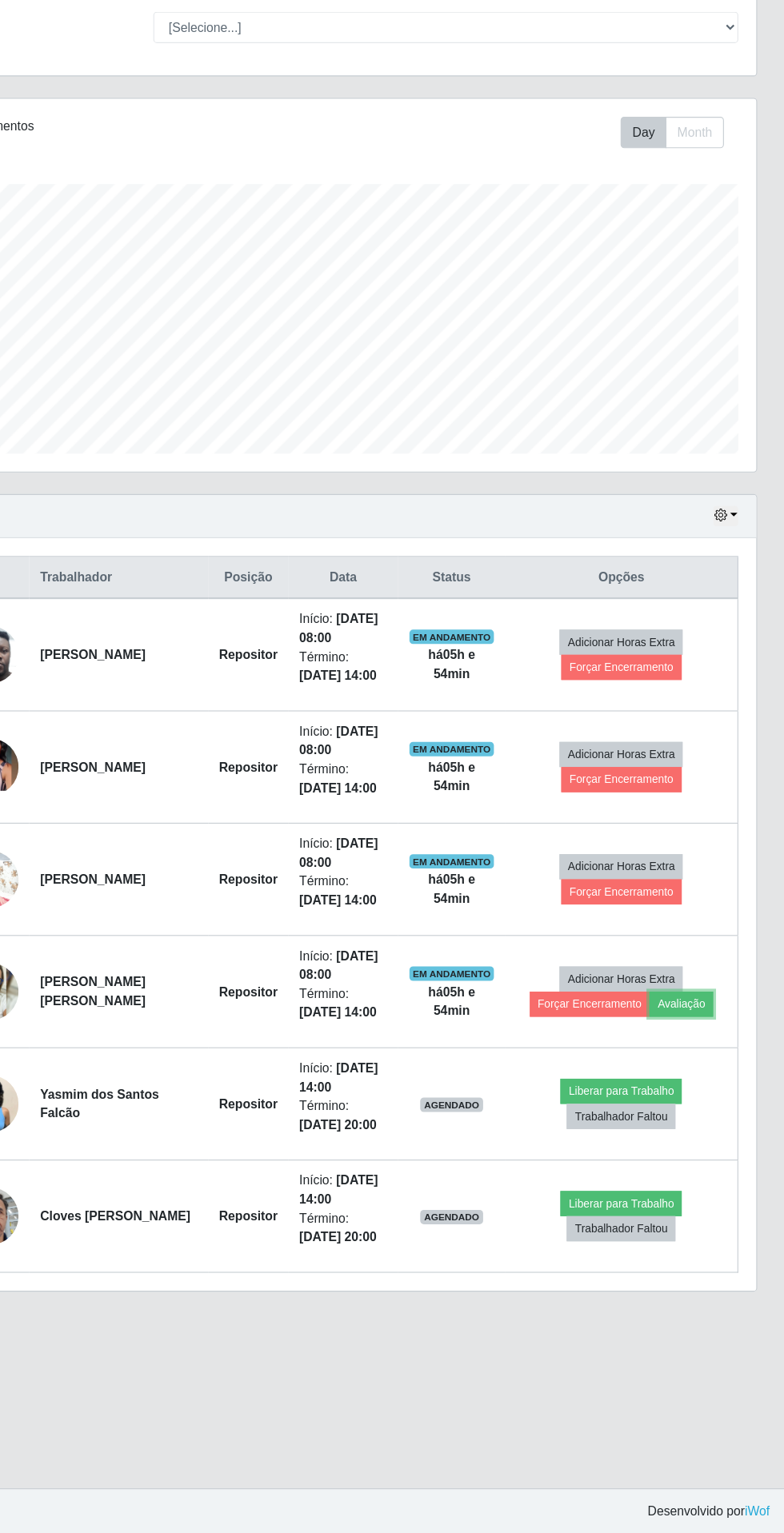
scroll to position [2, 0]
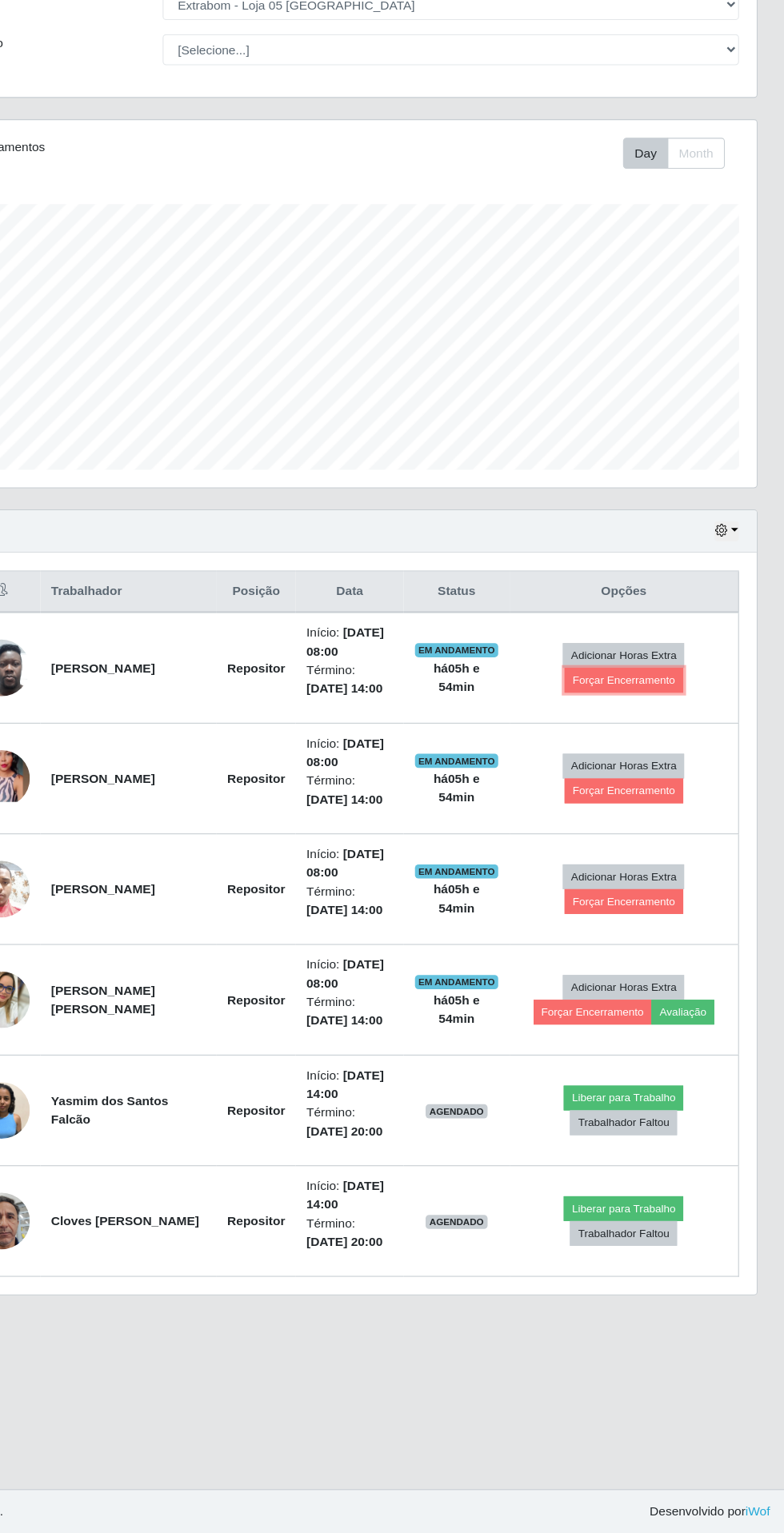
click at [631, 766] on button "Forçar Encerramento" at bounding box center [638, 762] width 107 height 23
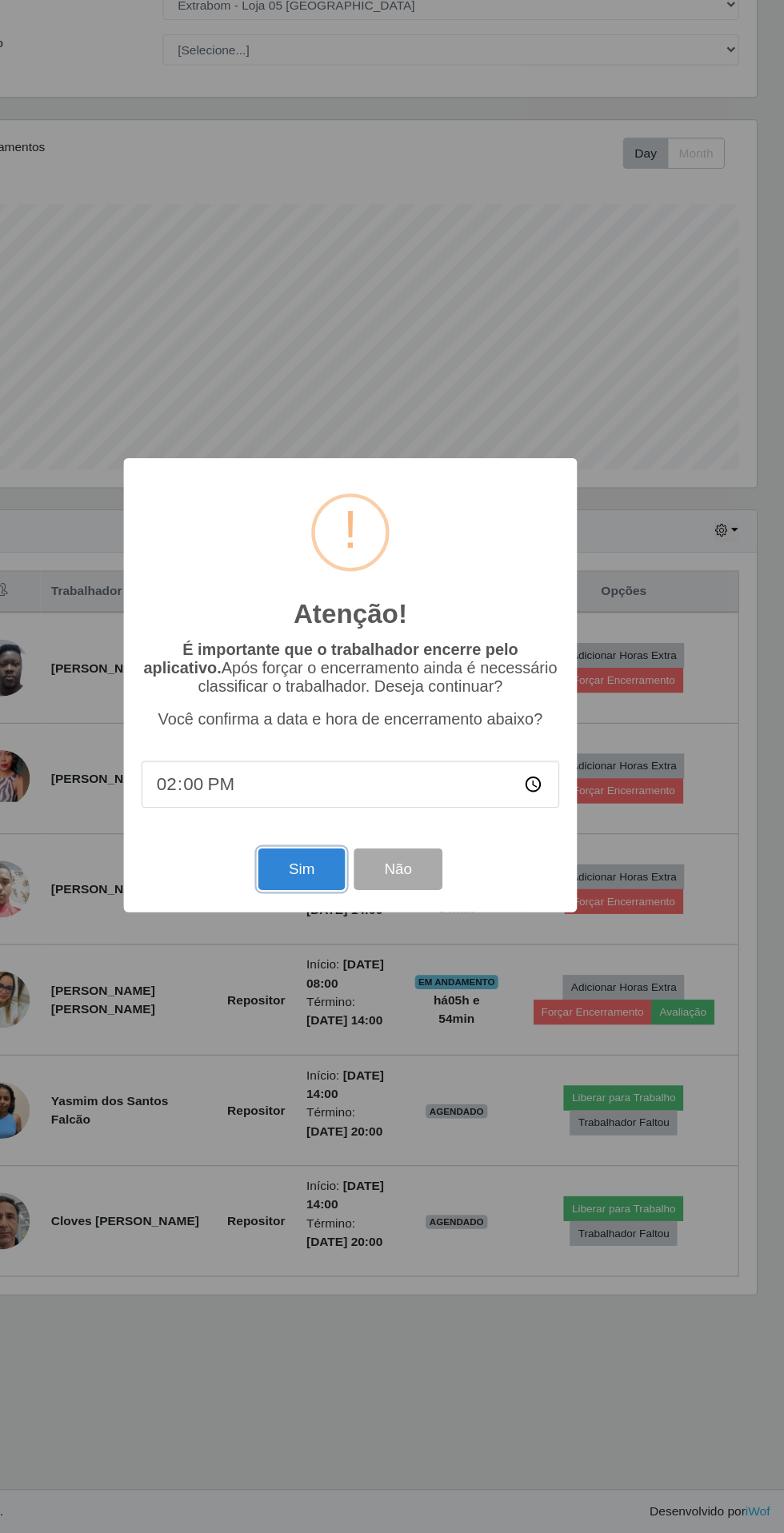
click at [359, 933] on button "Sim" at bounding box center [347, 933] width 77 height 38
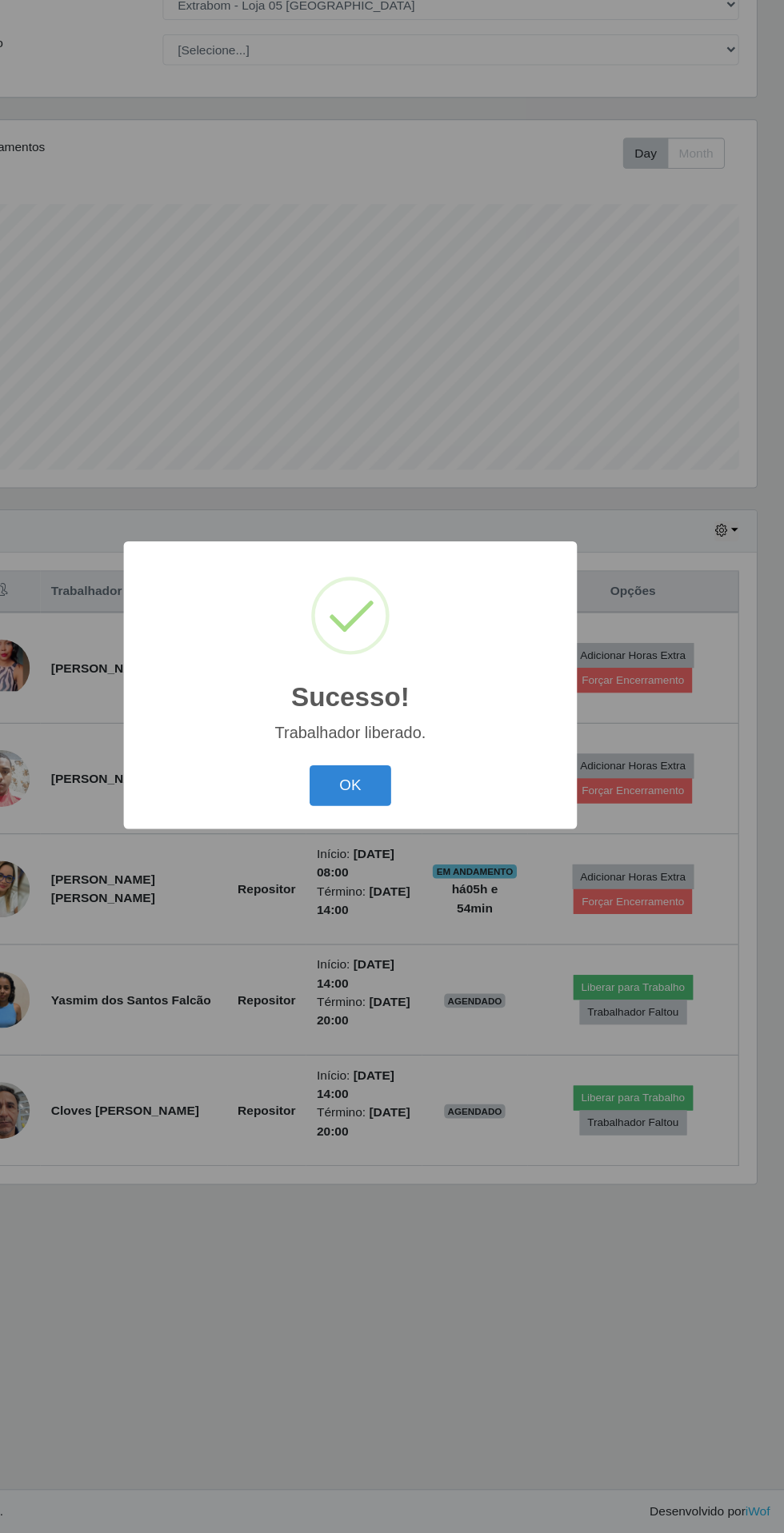
click at [401, 855] on button "OK" at bounding box center [392, 857] width 74 height 38
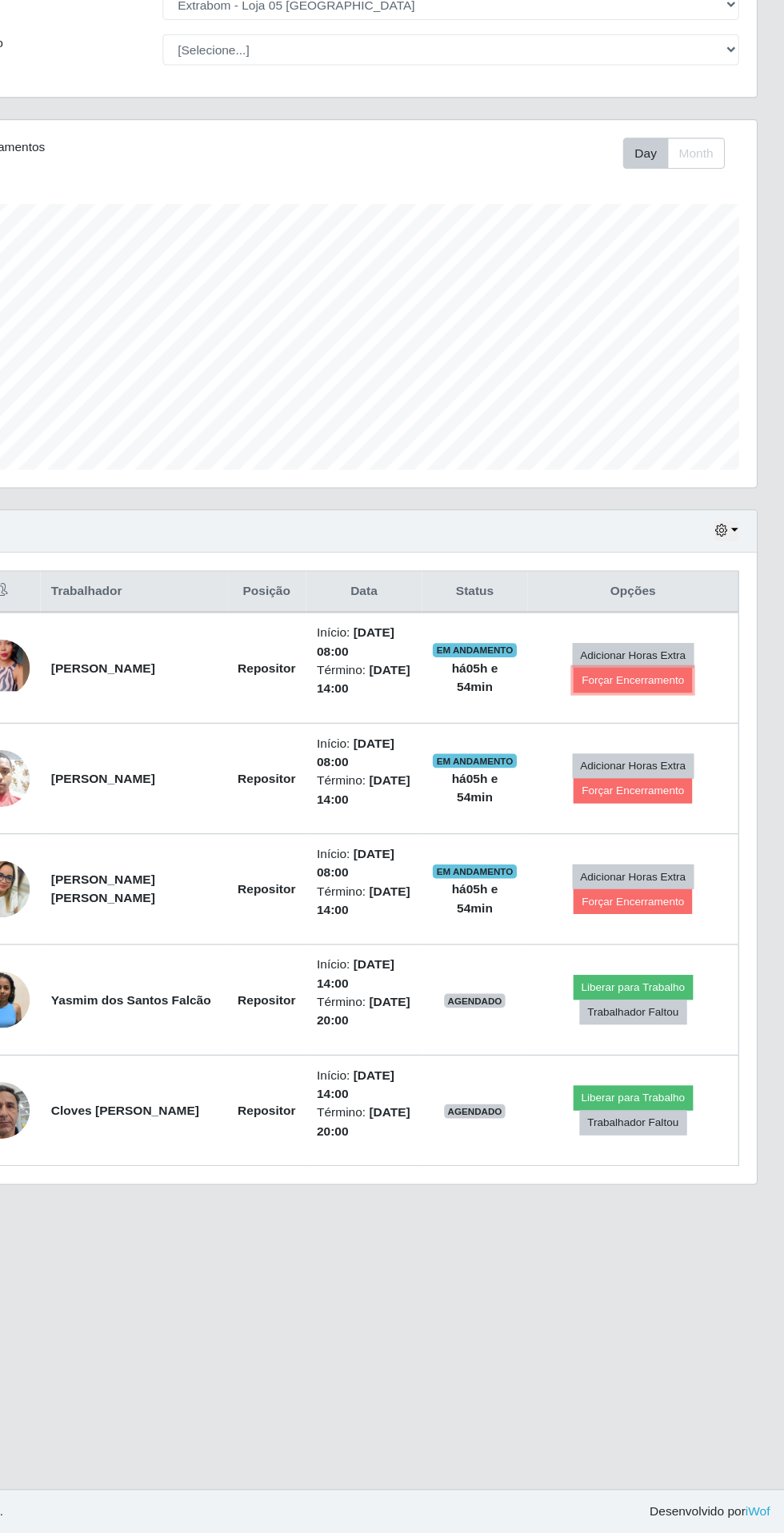
click at [652, 760] on button "Forçar Encerramento" at bounding box center [646, 762] width 107 height 23
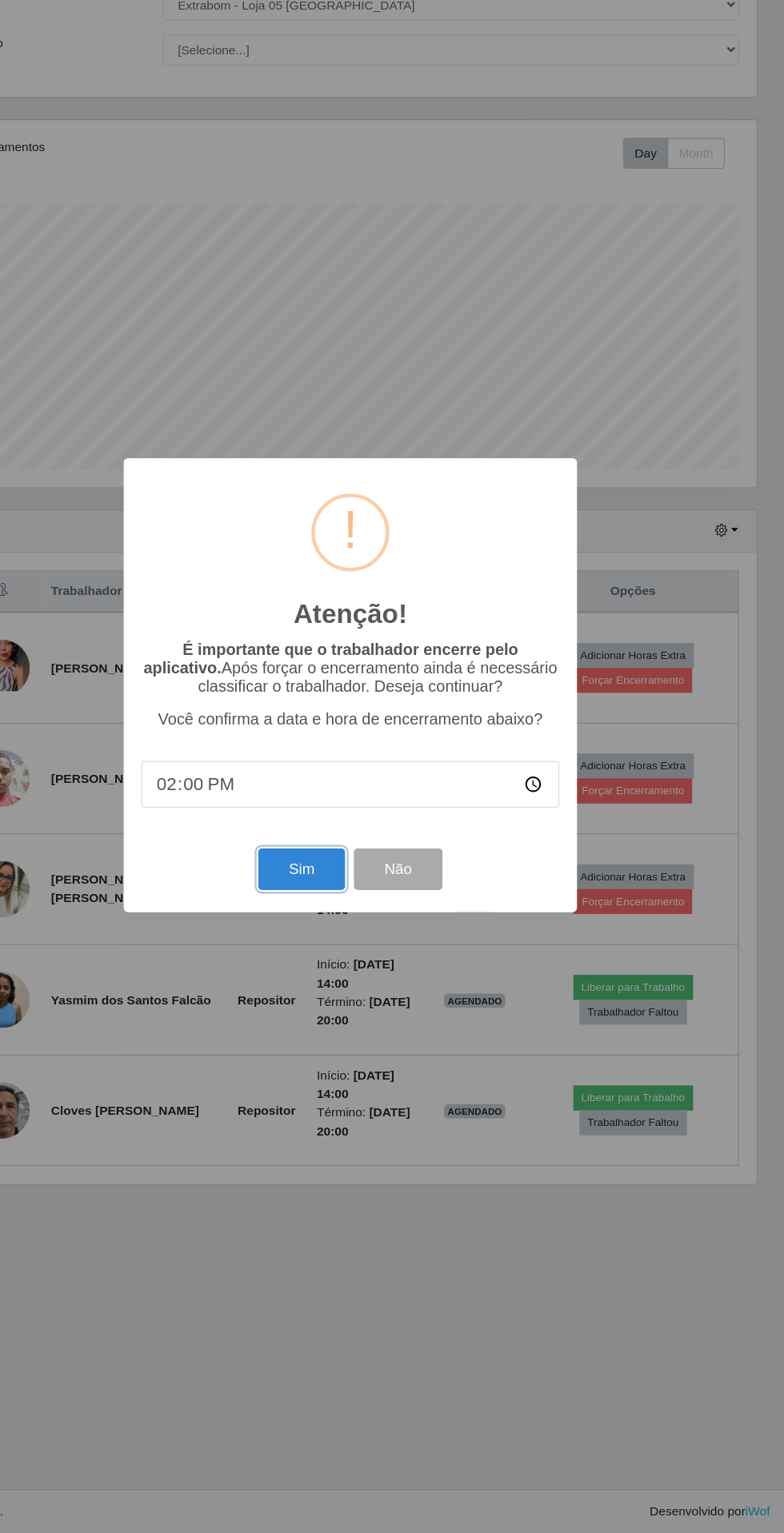
click at [367, 935] on button "Sim" at bounding box center [347, 933] width 77 height 38
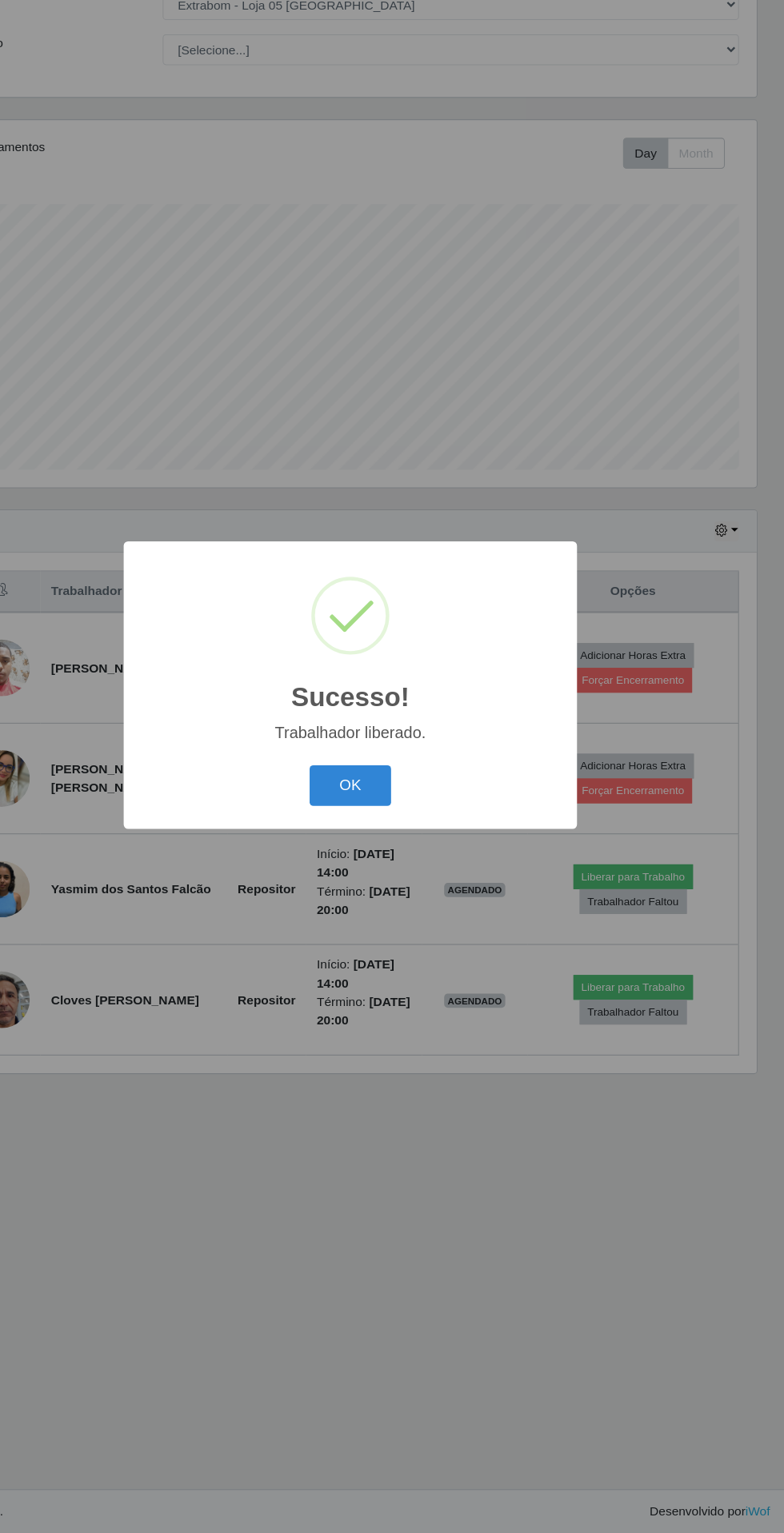
click at [394, 865] on button "OK" at bounding box center [392, 857] width 74 height 38
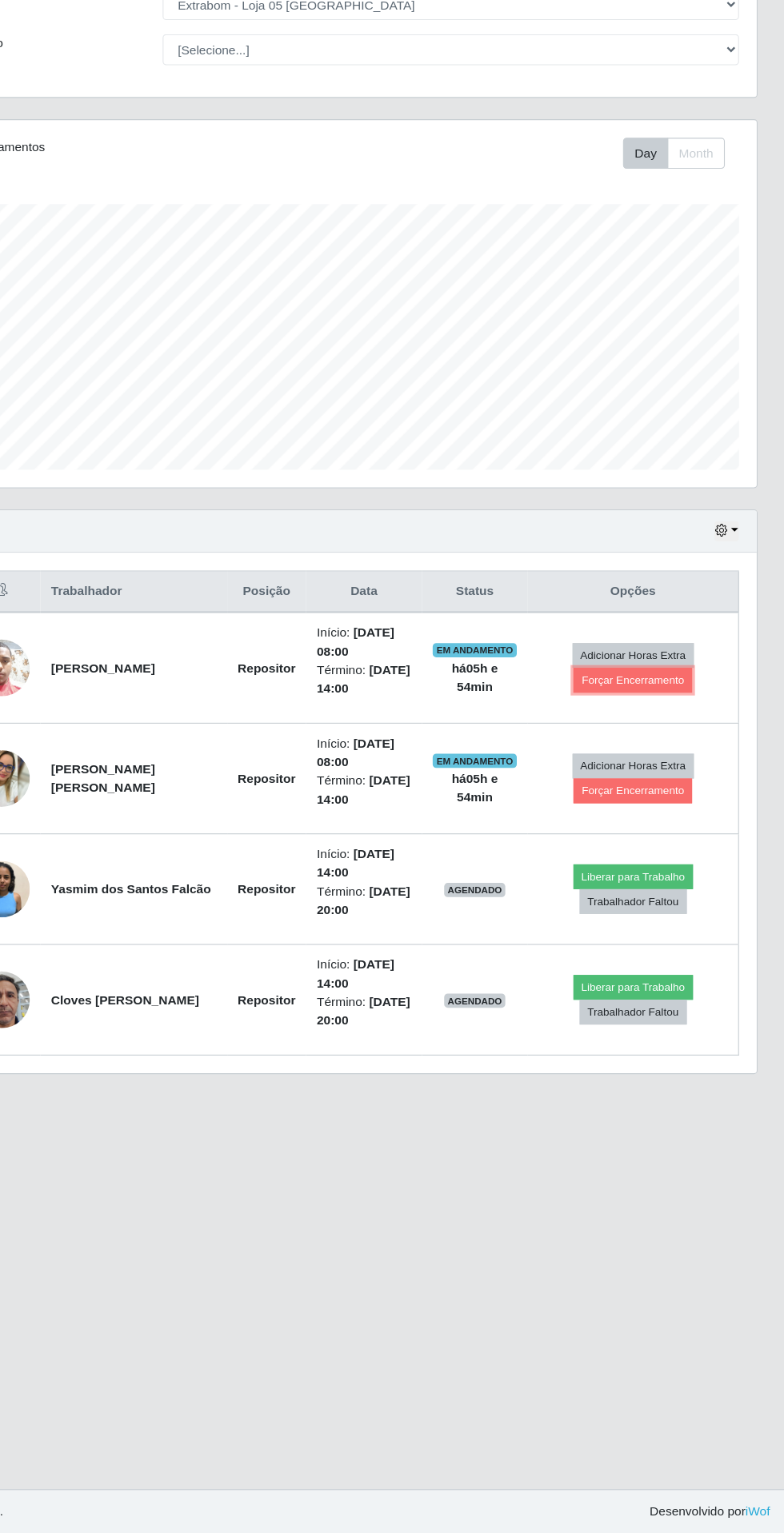
click at [642, 758] on button "Forçar Encerramento" at bounding box center [646, 762] width 107 height 23
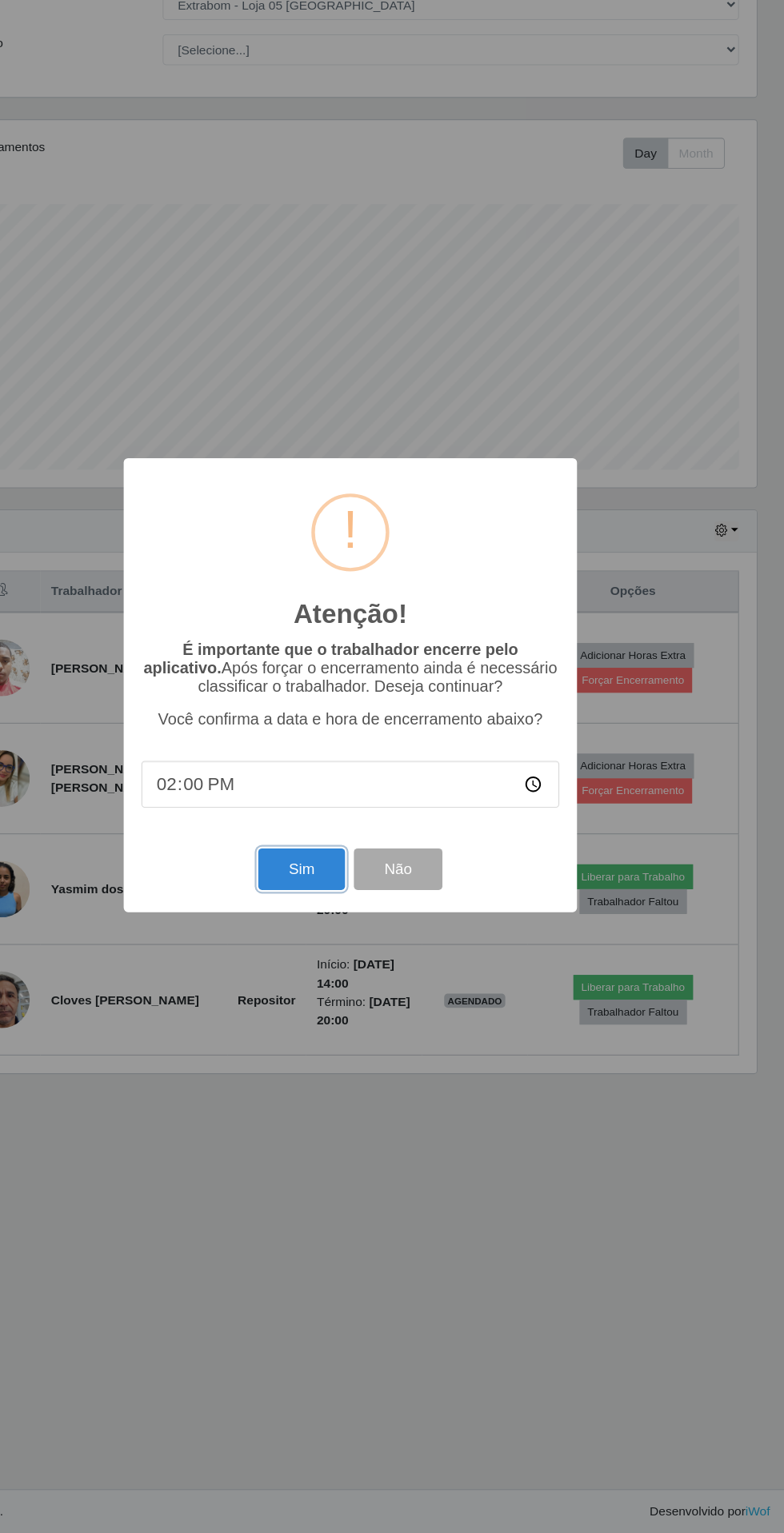
click at [361, 948] on button "Sim" at bounding box center [347, 933] width 77 height 38
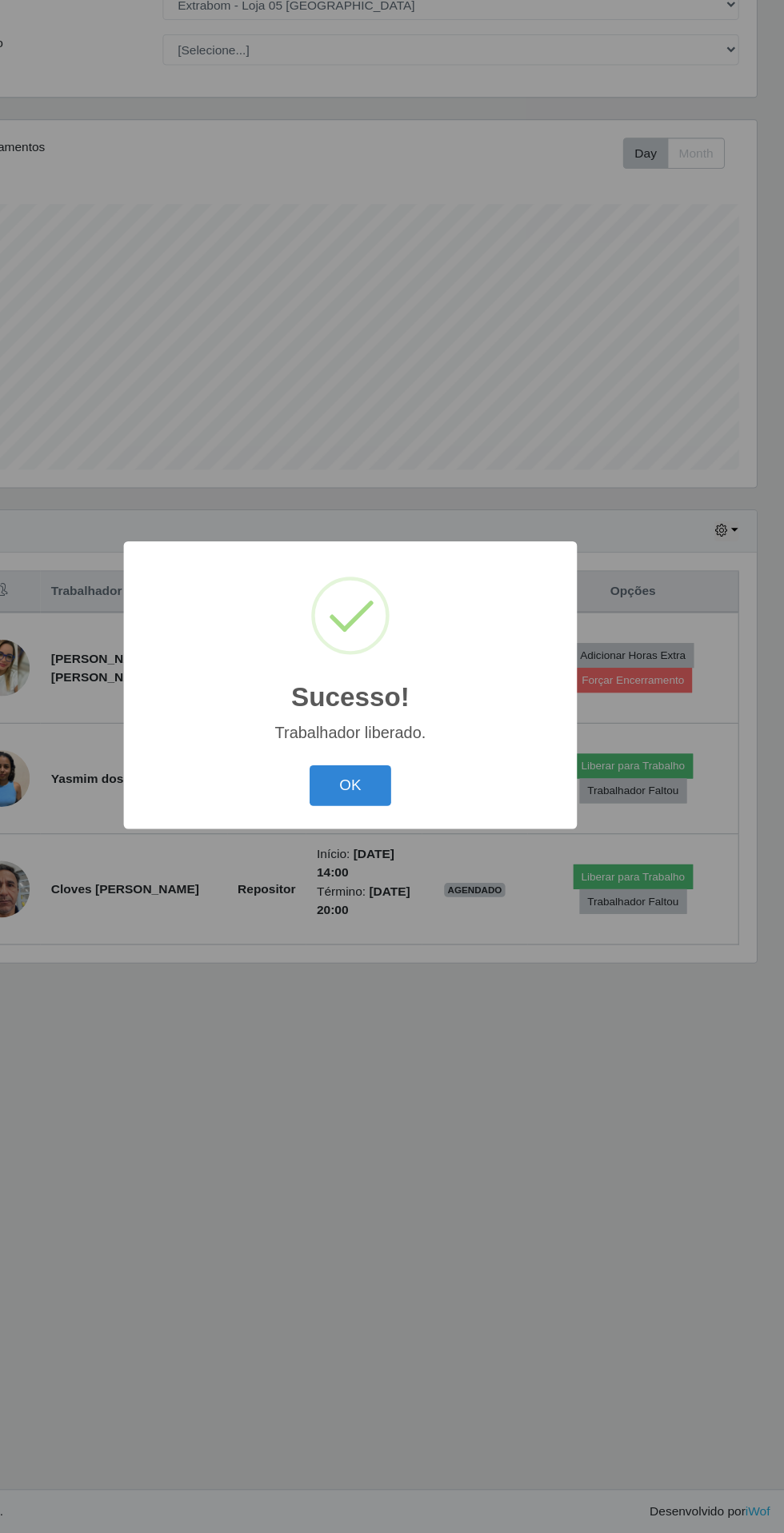
click at [396, 865] on button "OK" at bounding box center [392, 857] width 74 height 38
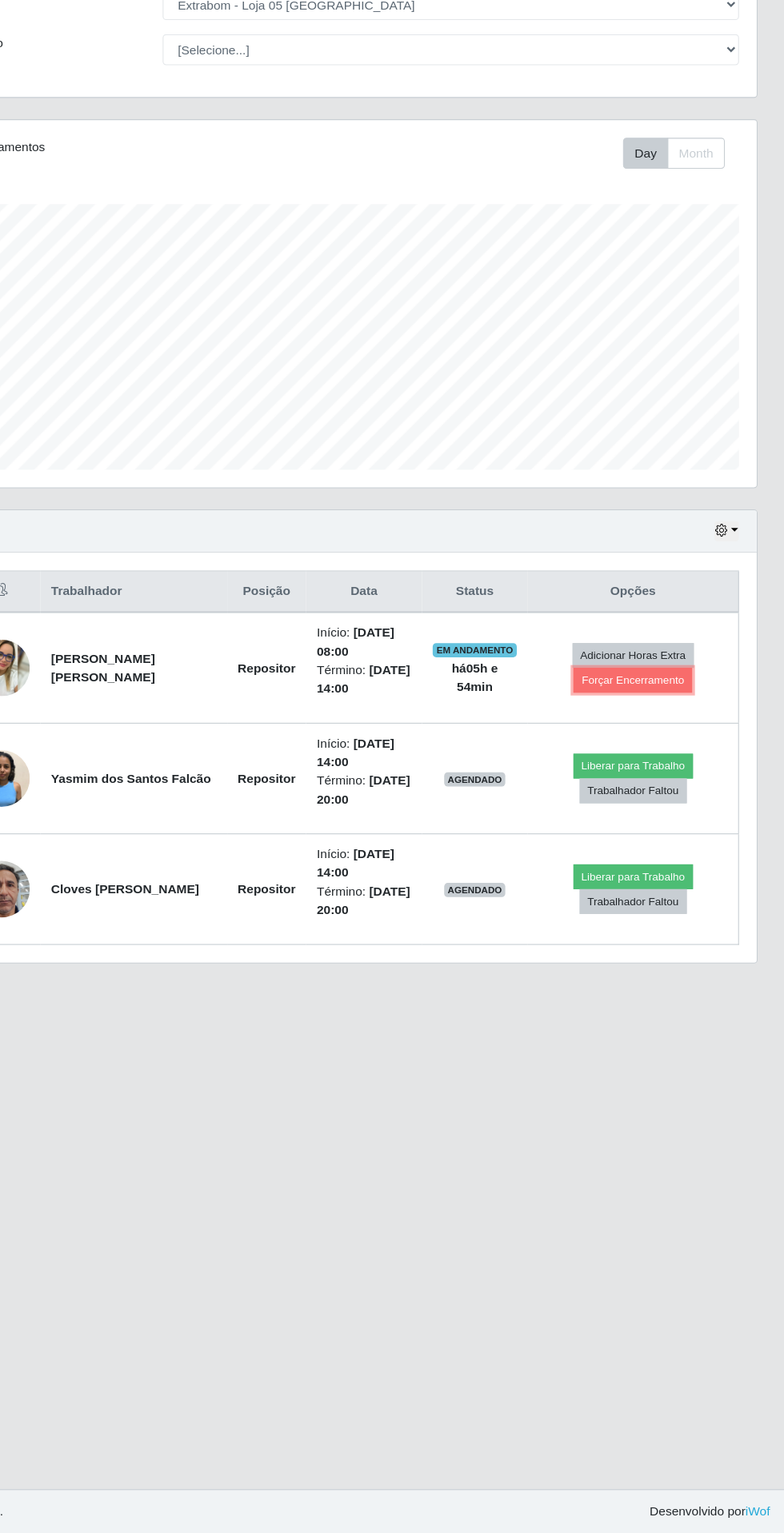
click at [641, 766] on button "Forçar Encerramento" at bounding box center [646, 762] width 107 height 23
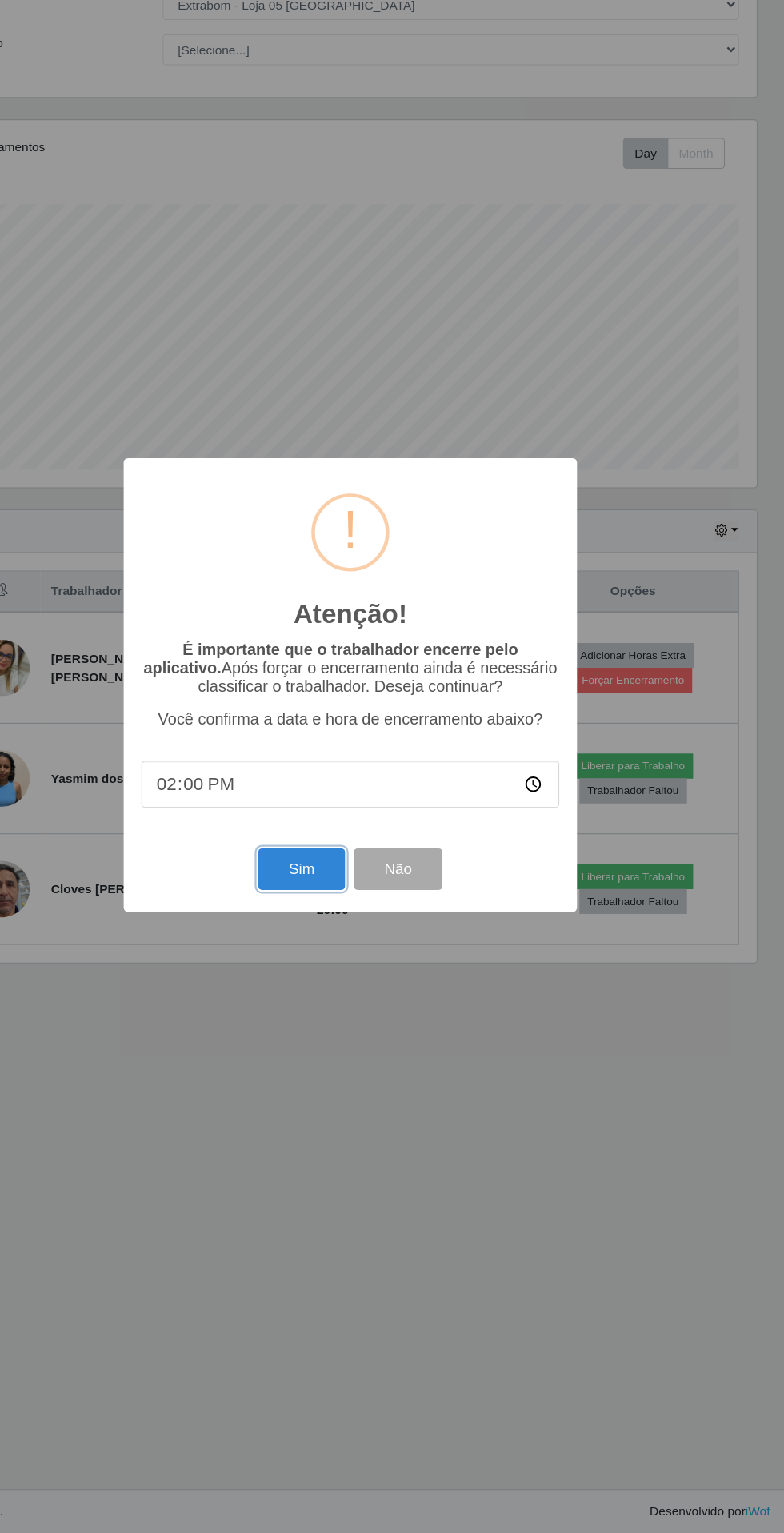
click at [368, 922] on button "Sim" at bounding box center [347, 933] width 77 height 38
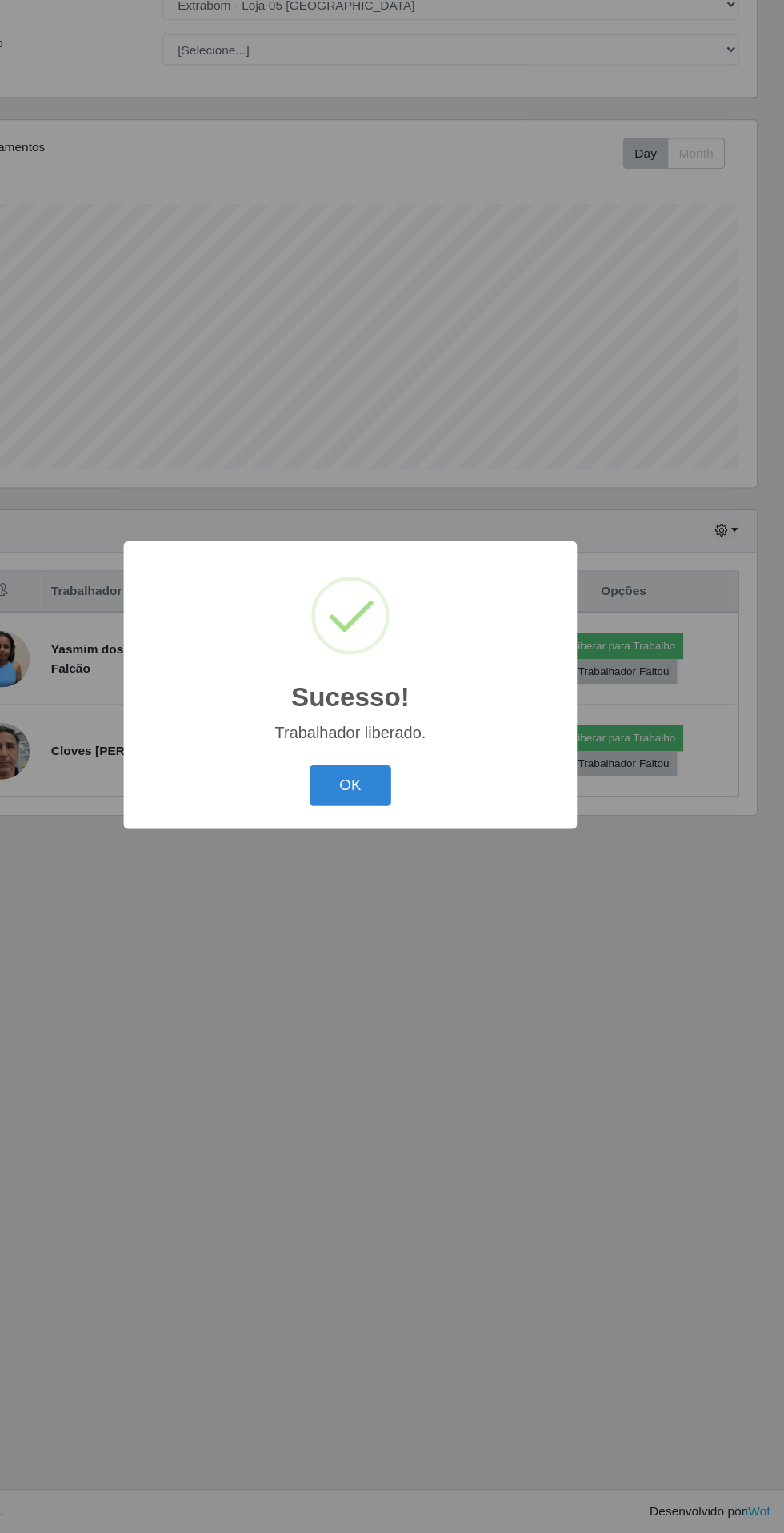
click at [392, 857] on button "OK" at bounding box center [392, 857] width 74 height 38
